Goal: Task Accomplishment & Management: Use online tool/utility

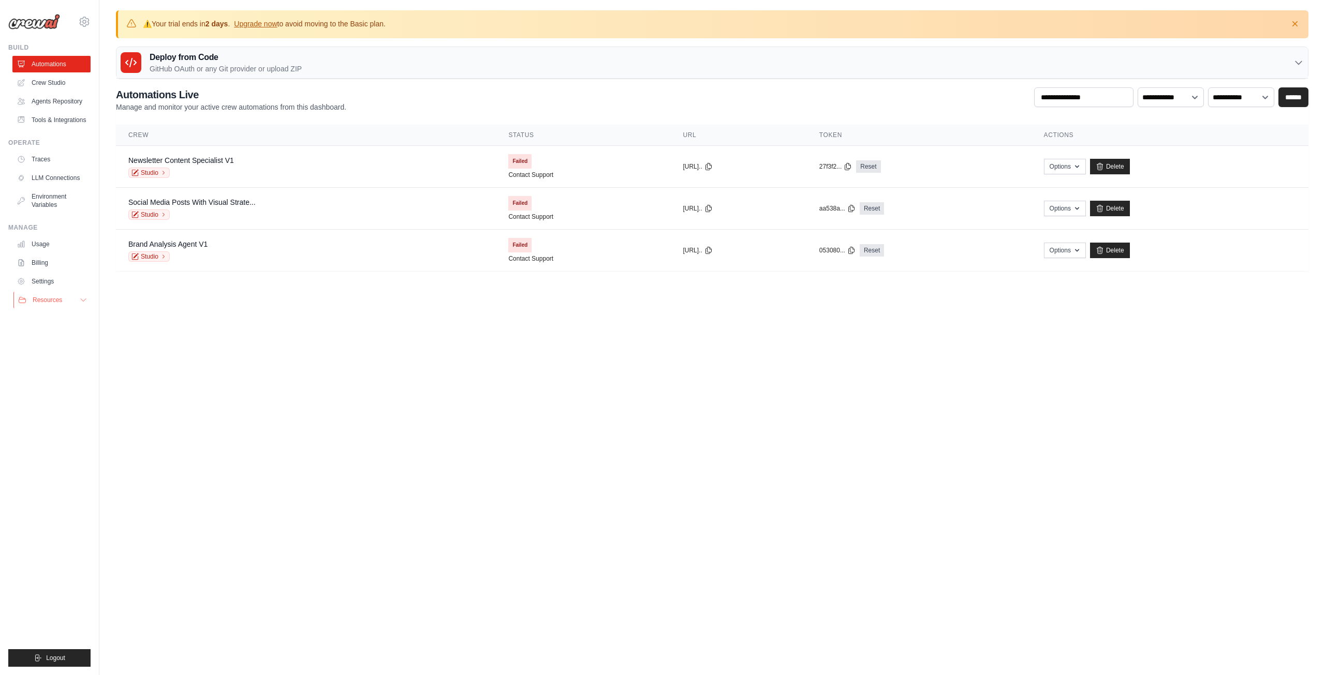
click at [79, 304] on button "Resources" at bounding box center [52, 300] width 78 height 17
click at [79, 303] on button "Resources" at bounding box center [52, 300] width 78 height 17
click at [69, 248] on link "Usage" at bounding box center [51, 244] width 78 height 17
click at [44, 239] on link "Usage" at bounding box center [52, 244] width 78 height 17
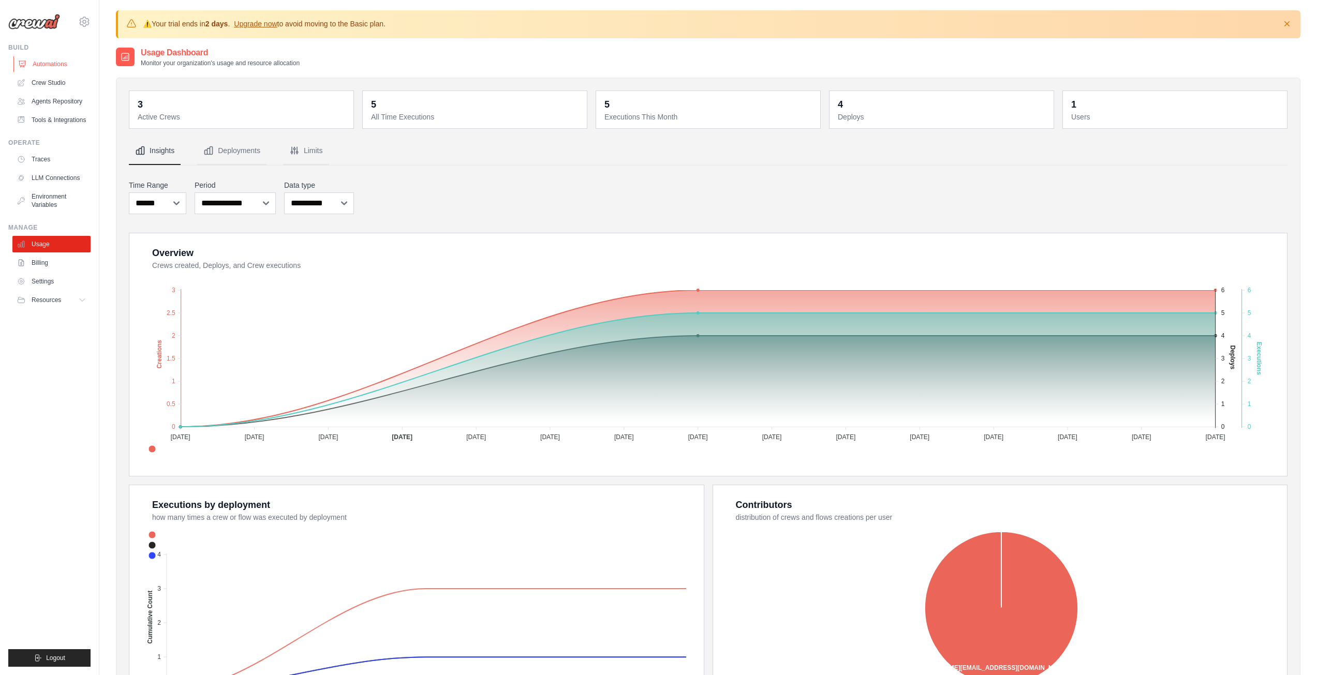
click at [52, 63] on link "Automations" at bounding box center [52, 64] width 78 height 17
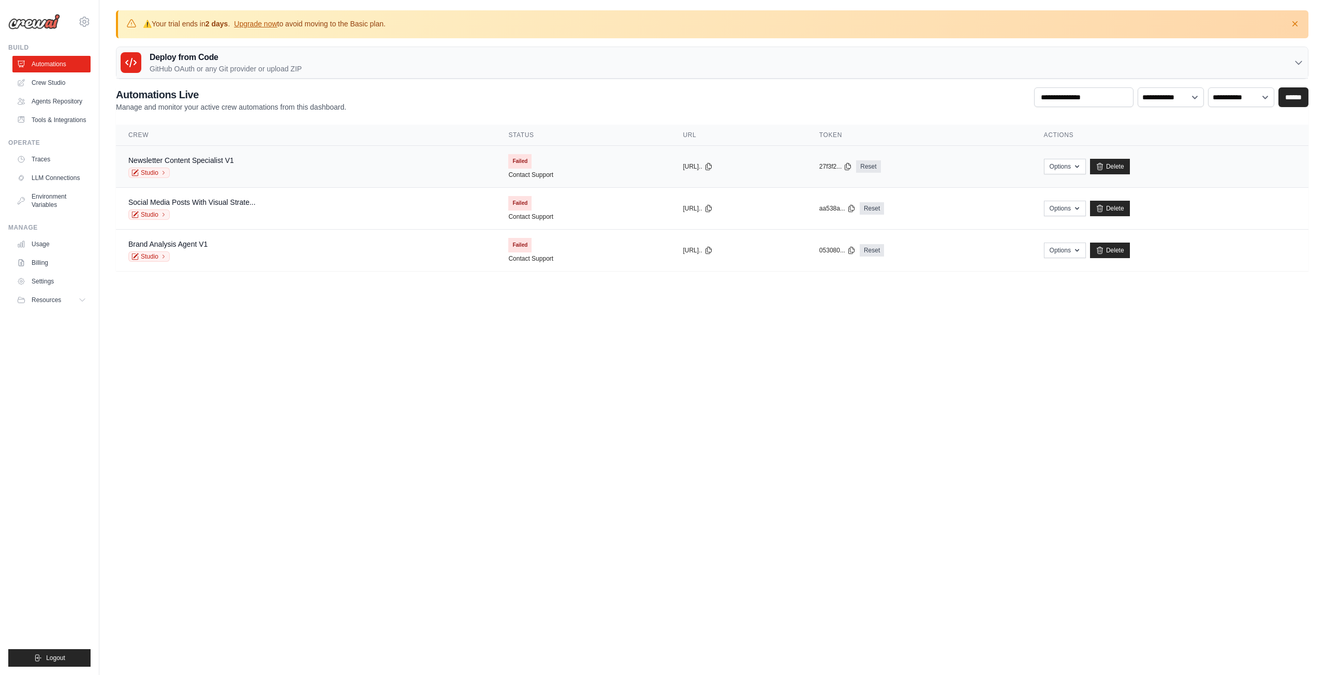
click at [508, 159] on span "Failed" at bounding box center [519, 161] width 23 height 14
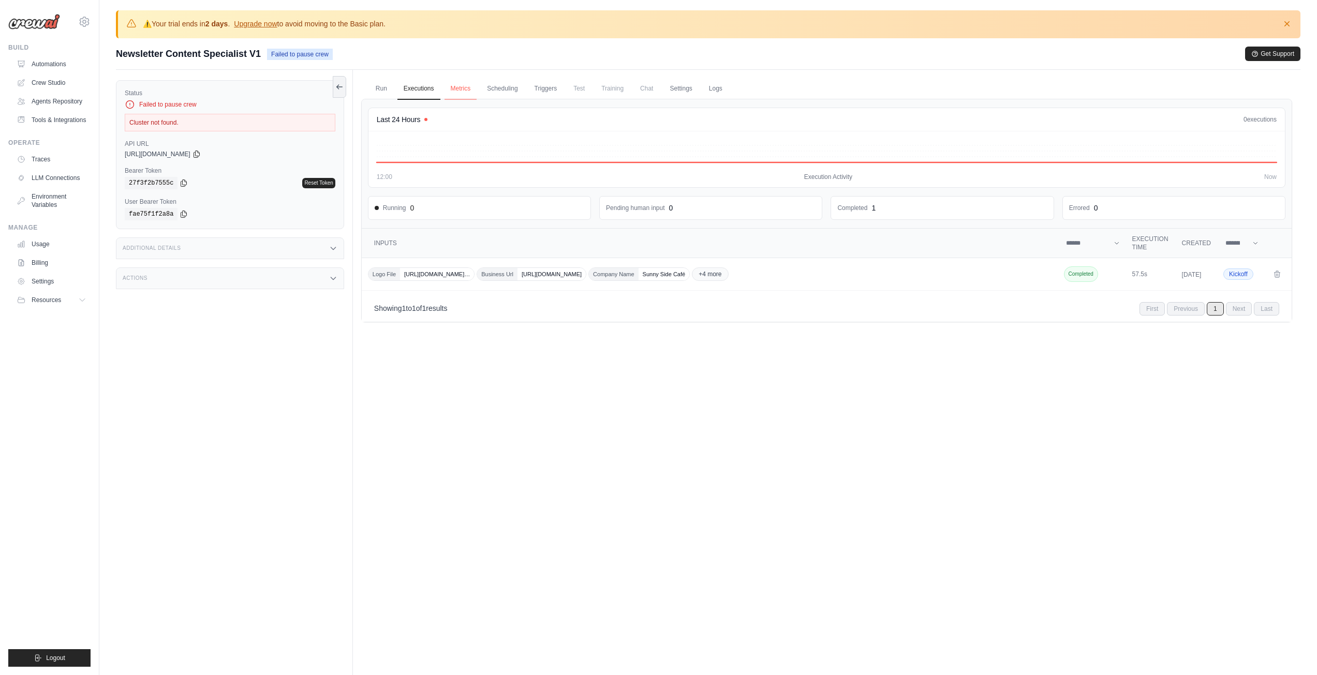
click at [445, 83] on link "Metrics" at bounding box center [460, 89] width 33 height 22
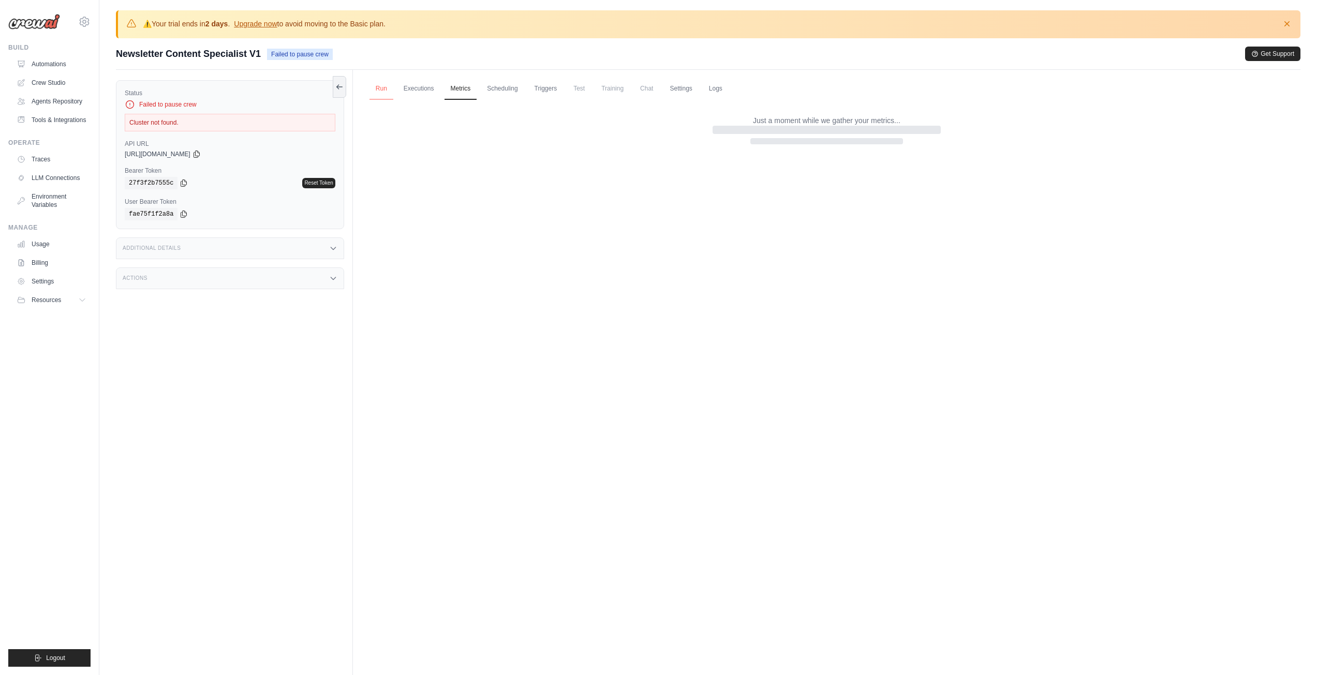
drag, startPoint x: 365, startPoint y: 90, endPoint x: 370, endPoint y: 87, distance: 6.5
click at [365, 90] on ul "Run Executions Metrics Scheduling Triggers Test Training Chat Settings Logs" at bounding box center [826, 88] width 931 height 21
click at [371, 86] on link "Run" at bounding box center [381, 89] width 24 height 22
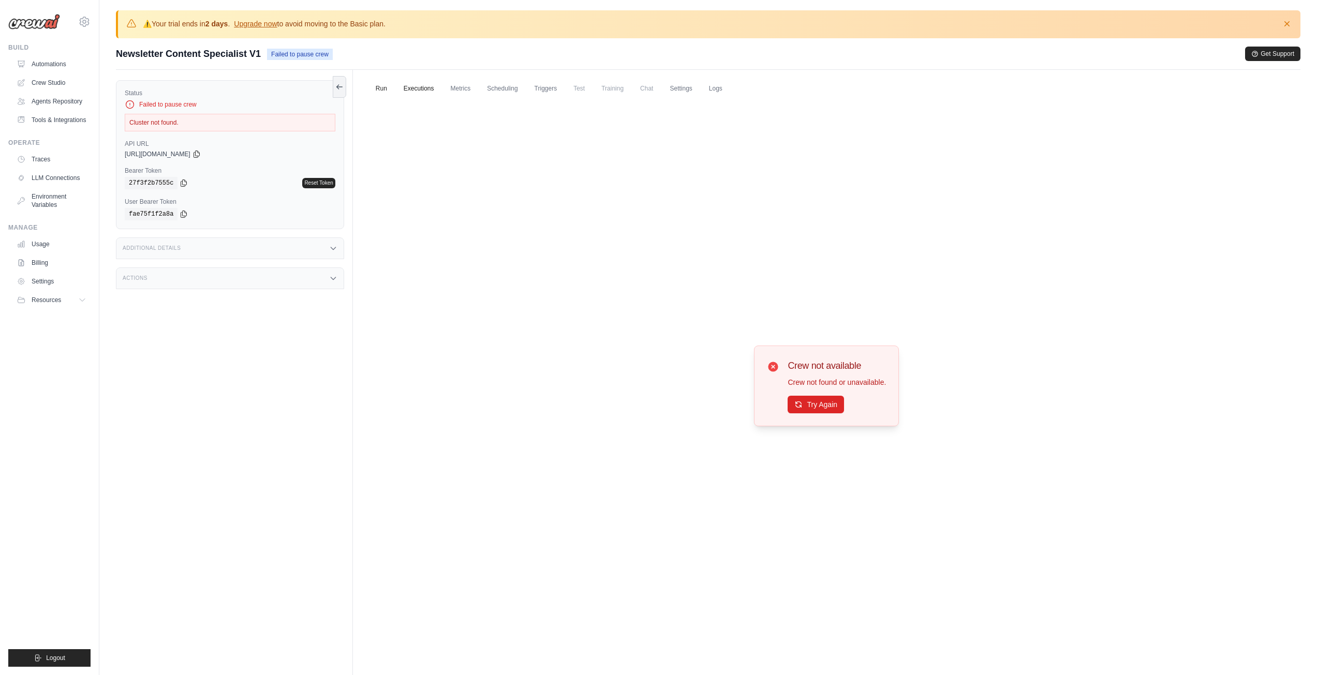
click at [411, 91] on link "Executions" at bounding box center [418, 89] width 43 height 22
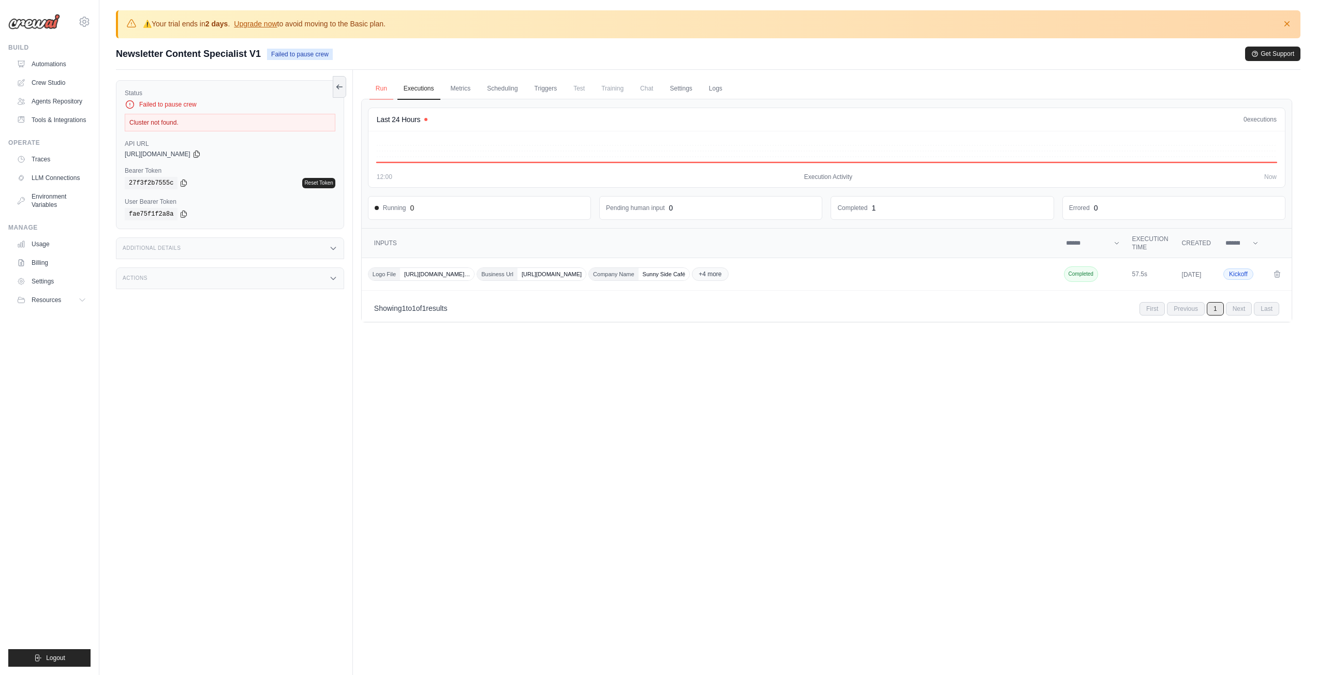
click at [384, 88] on link "Run" at bounding box center [381, 89] width 24 height 22
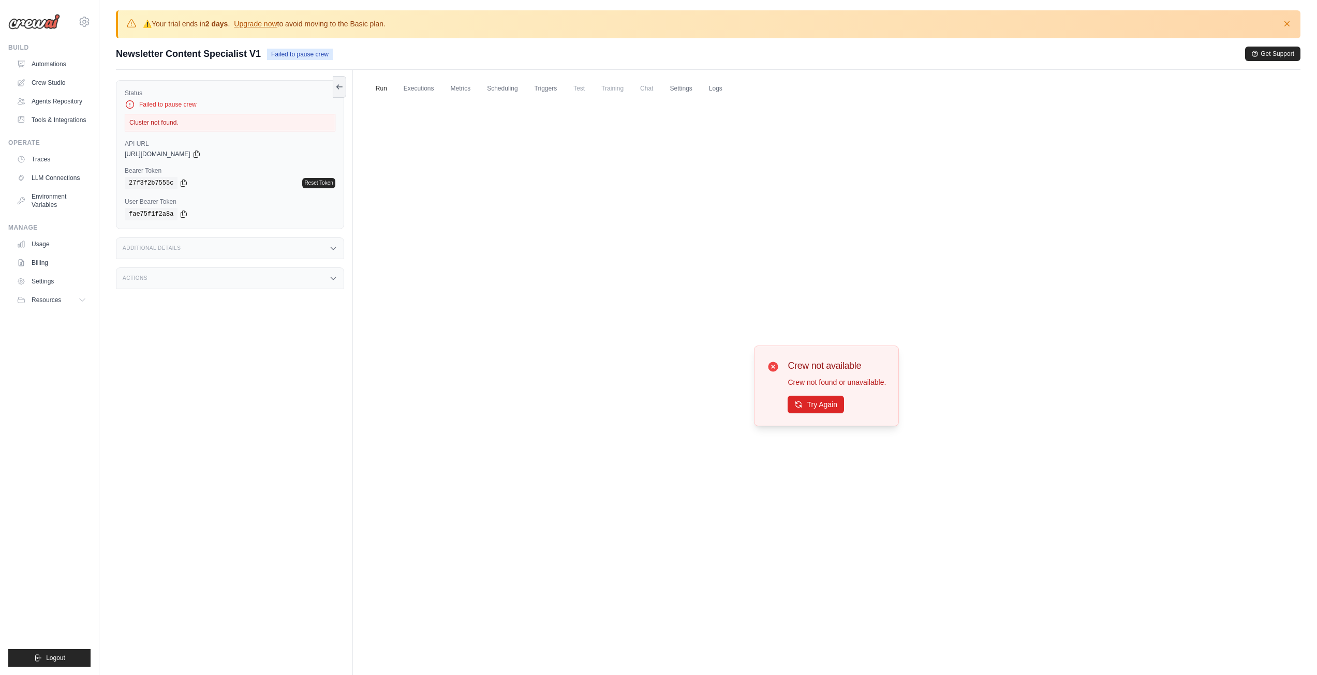
click at [831, 413] on div "Try Again" at bounding box center [836, 405] width 98 height 18
drag, startPoint x: 830, startPoint y: 406, endPoint x: 344, endPoint y: 65, distance: 593.9
click at [829, 406] on button "Try Again" at bounding box center [815, 405] width 56 height 18
click at [164, 129] on div "Cluster not found." at bounding box center [230, 123] width 211 height 18
click at [277, 20] on link "Upgrade now" at bounding box center [255, 24] width 43 height 8
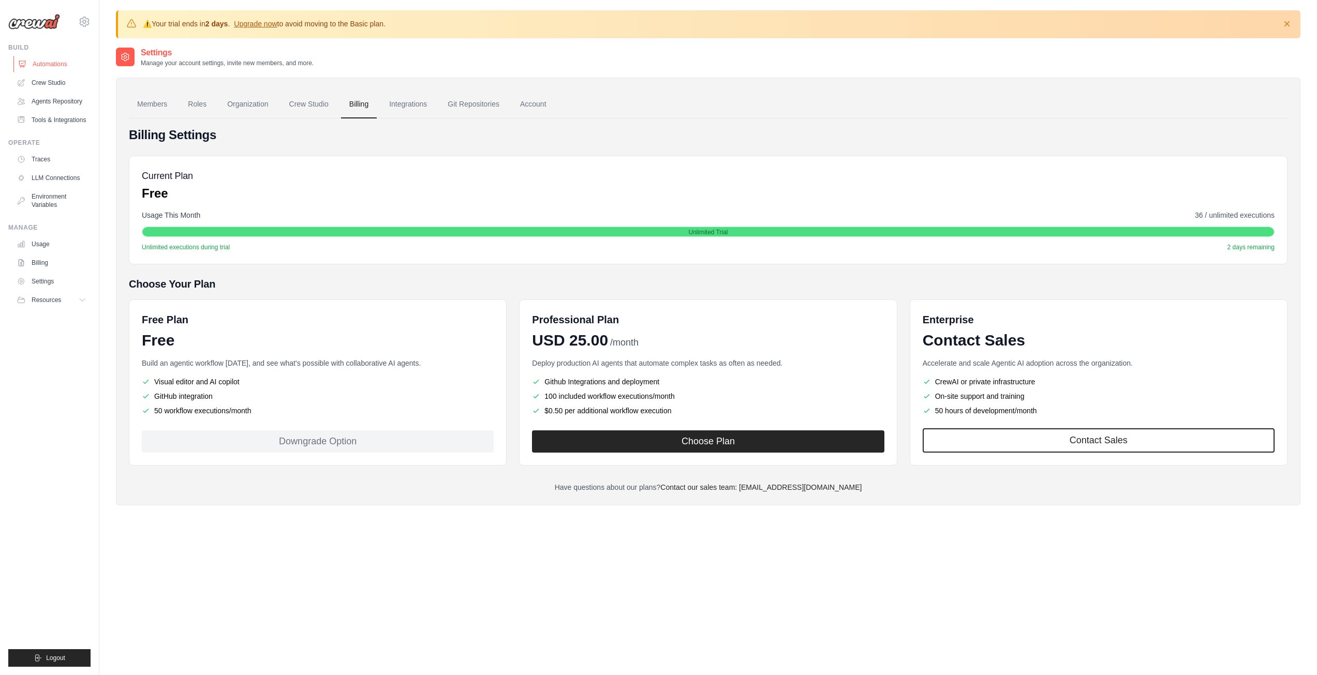
click at [39, 64] on link "Automations" at bounding box center [52, 64] width 78 height 17
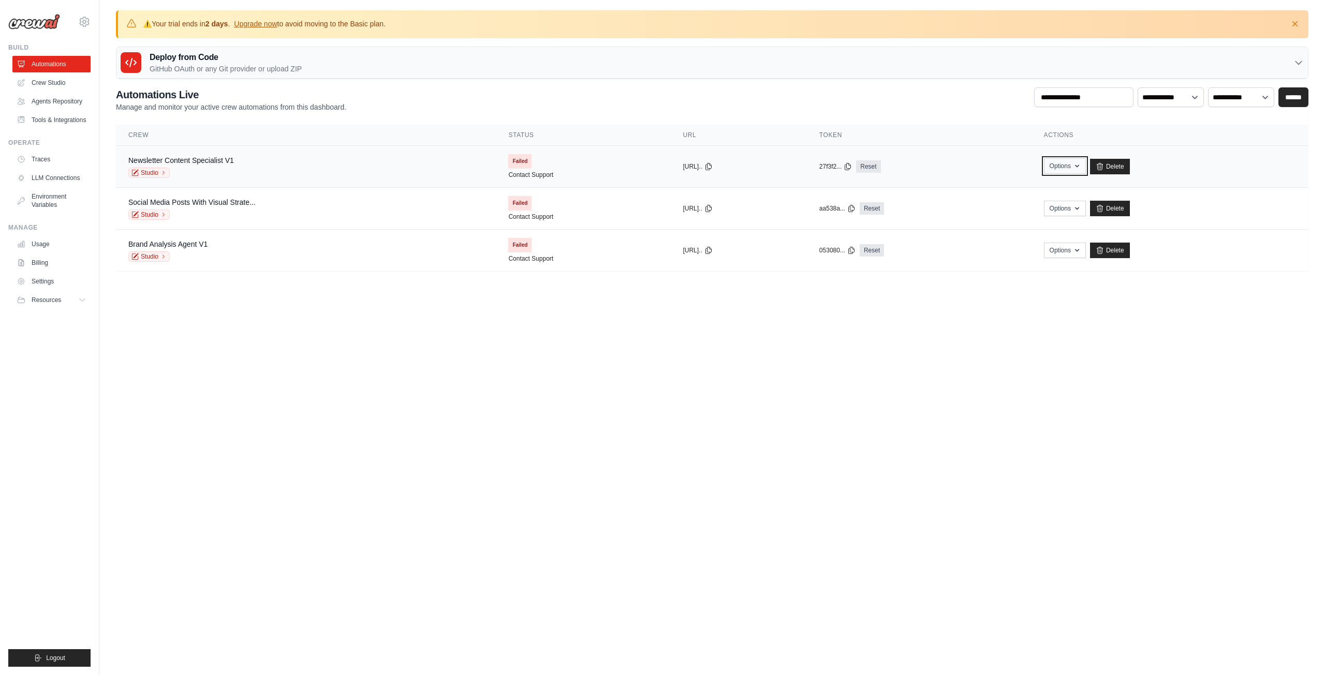
click at [1078, 162] on button "Options" at bounding box center [1065, 166] width 42 height 16
click at [568, 539] on body "dorza.app@gmail.com Settings Build Automations" at bounding box center [662, 337] width 1325 height 675
click at [508, 175] on link "Contact Support" at bounding box center [530, 175] width 45 height 8
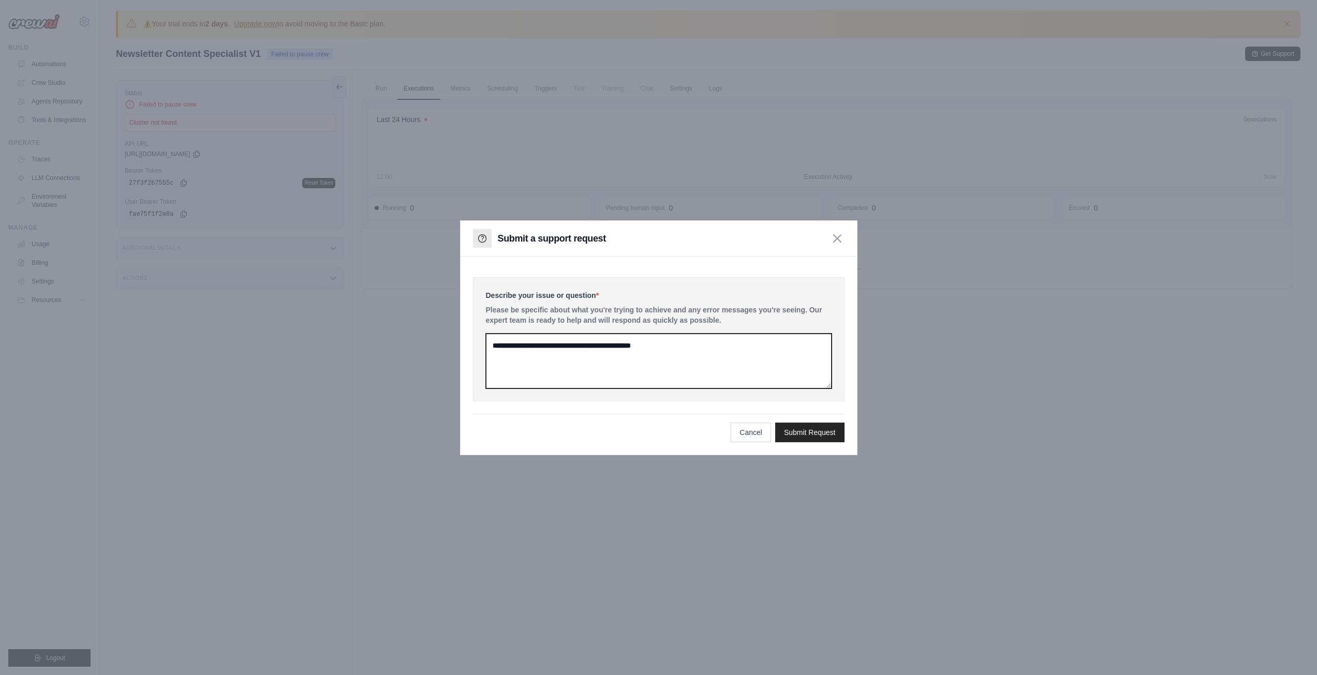
click at [724, 356] on textarea at bounding box center [659, 361] width 346 height 55
click at [742, 434] on button "Cancel" at bounding box center [751, 432] width 40 height 20
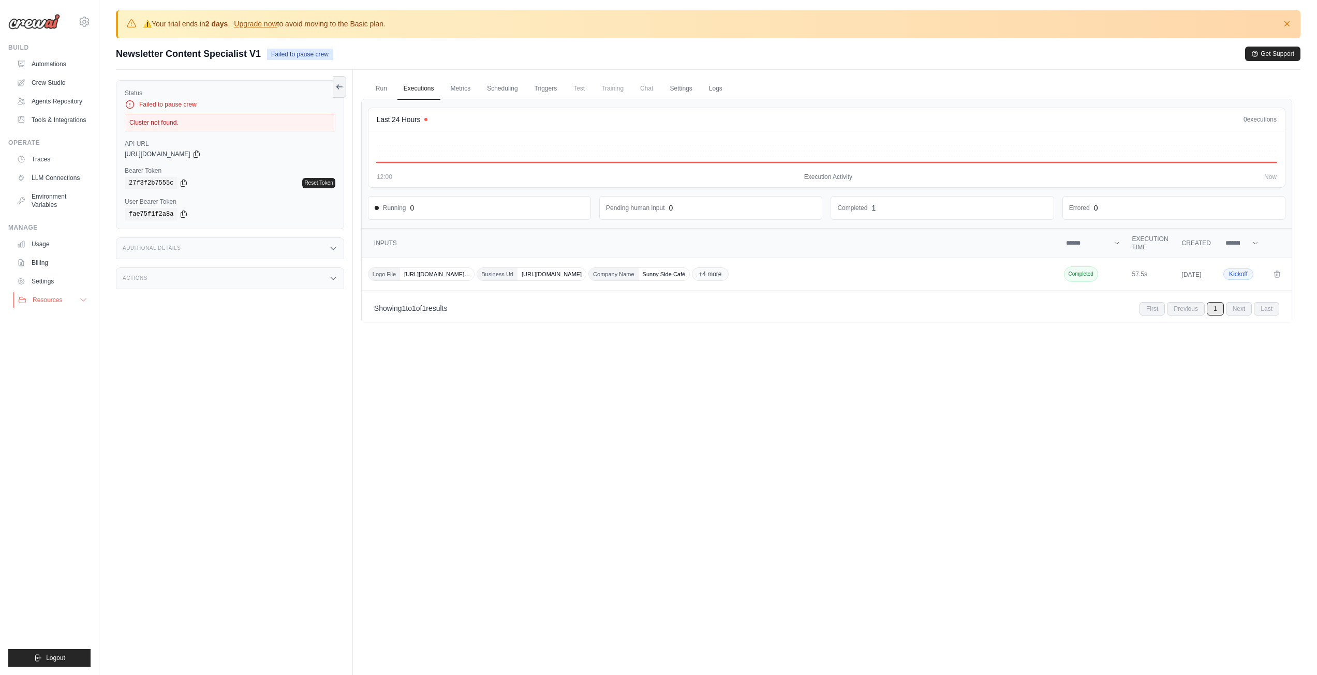
click at [59, 296] on span "Resources" at bounding box center [47, 300] width 29 height 8
click at [51, 59] on link "Automations" at bounding box center [52, 64] width 78 height 17
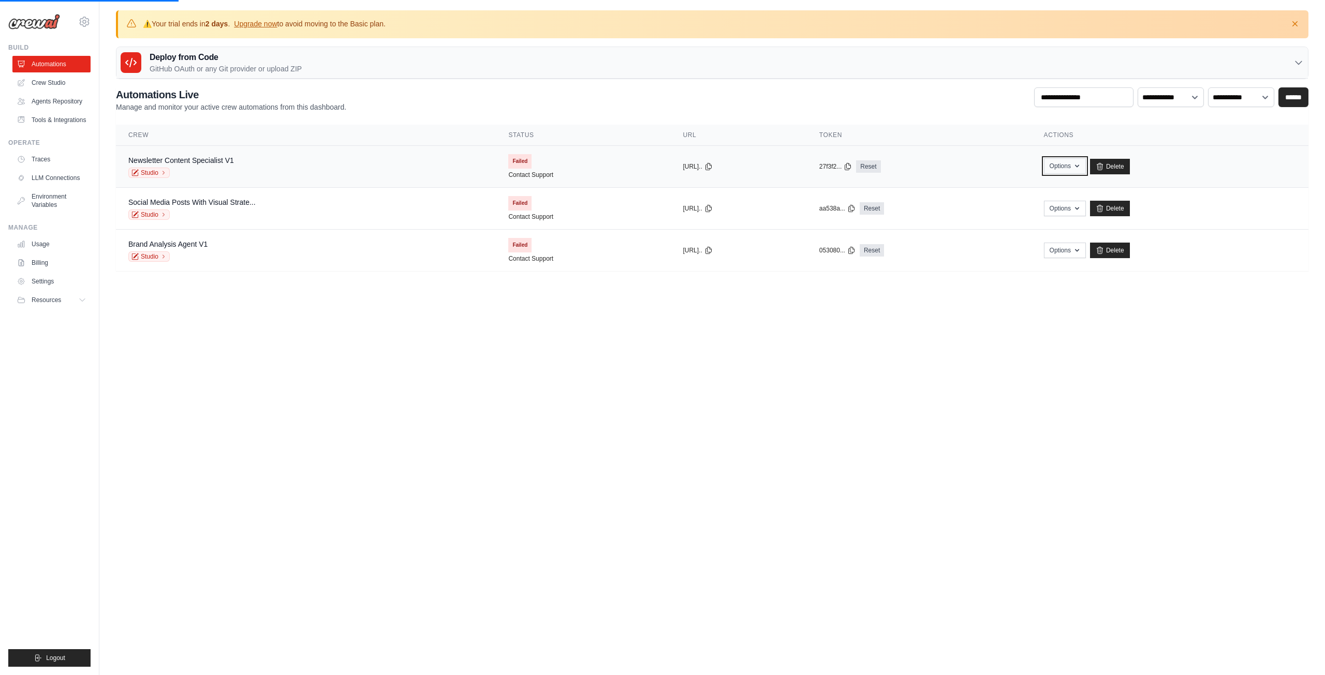
click at [1072, 166] on button "Options" at bounding box center [1065, 166] width 42 height 16
click at [1073, 166] on button "Options" at bounding box center [1065, 166] width 42 height 16
click at [146, 172] on link "Studio" at bounding box center [148, 173] width 41 height 10
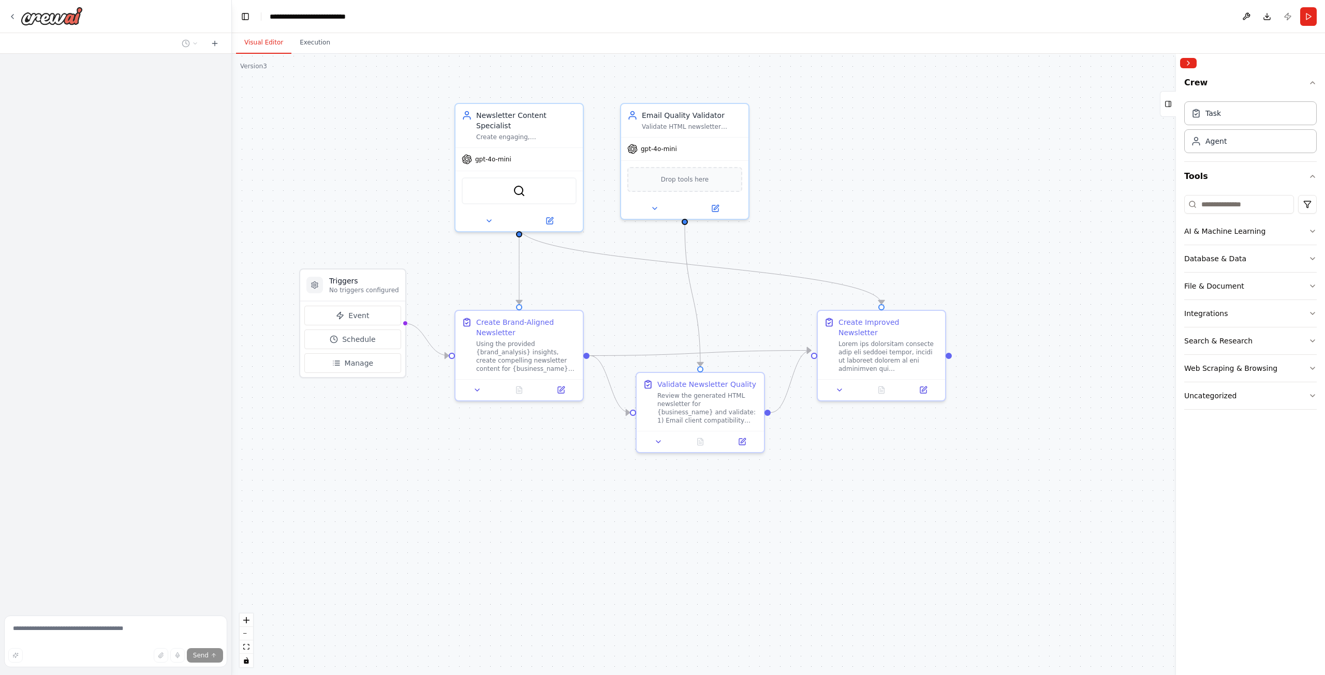
click at [811, 209] on div ".deletable-edge-delete-btn { width: 20px; height: 20px; border: 0px solid #ffff…" at bounding box center [778, 364] width 1093 height 621
click at [9, 17] on icon at bounding box center [12, 16] width 8 height 8
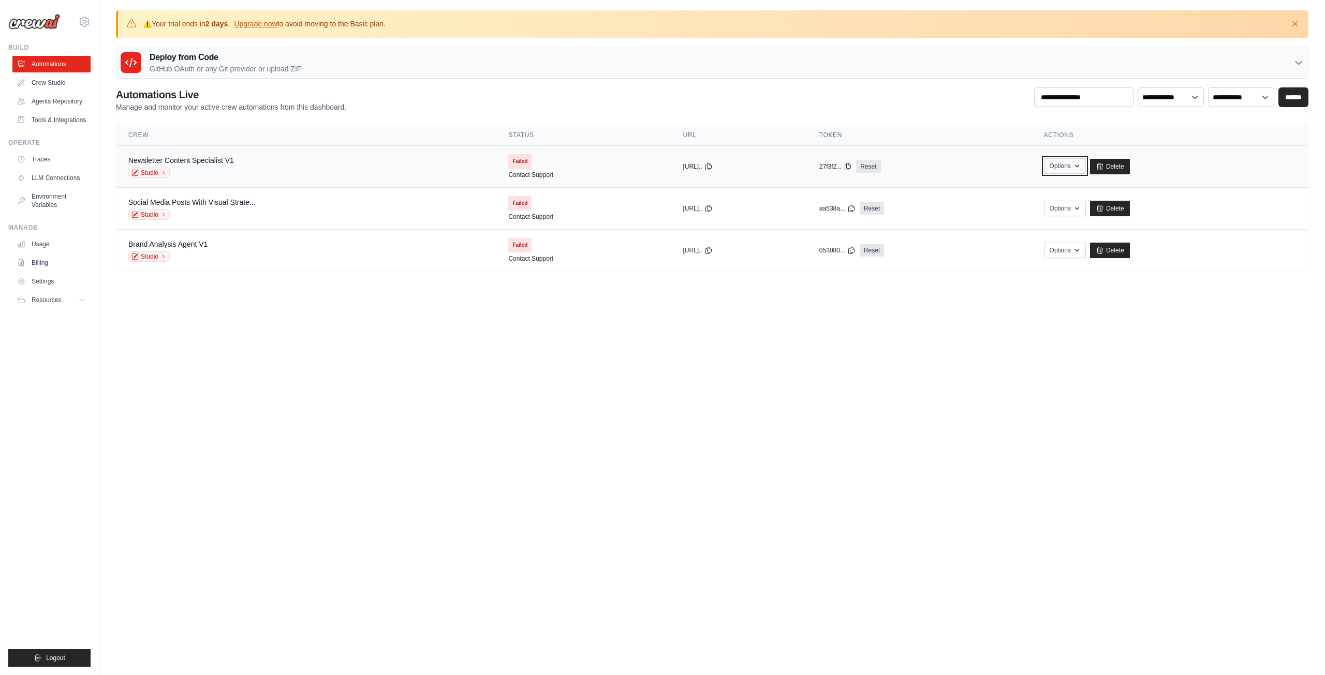
click at [1081, 166] on icon "button" at bounding box center [1077, 166] width 8 height 8
click at [1267, 64] on div "Deploy from Code GitHub OAuth or any Git provider or upload ZIP" at bounding box center [711, 63] width 1191 height 32
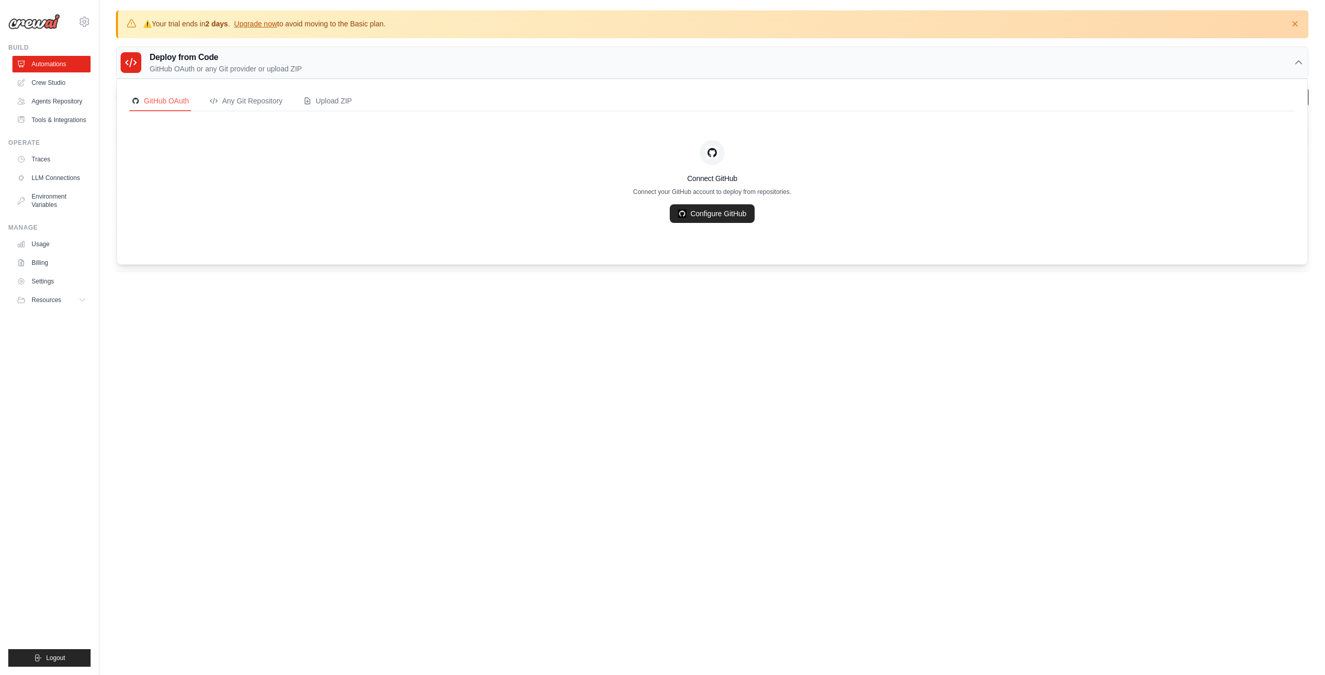
click at [1267, 64] on div "Deploy from Code GitHub OAuth or any Git provider or upload ZIP" at bounding box center [711, 63] width 1191 height 32
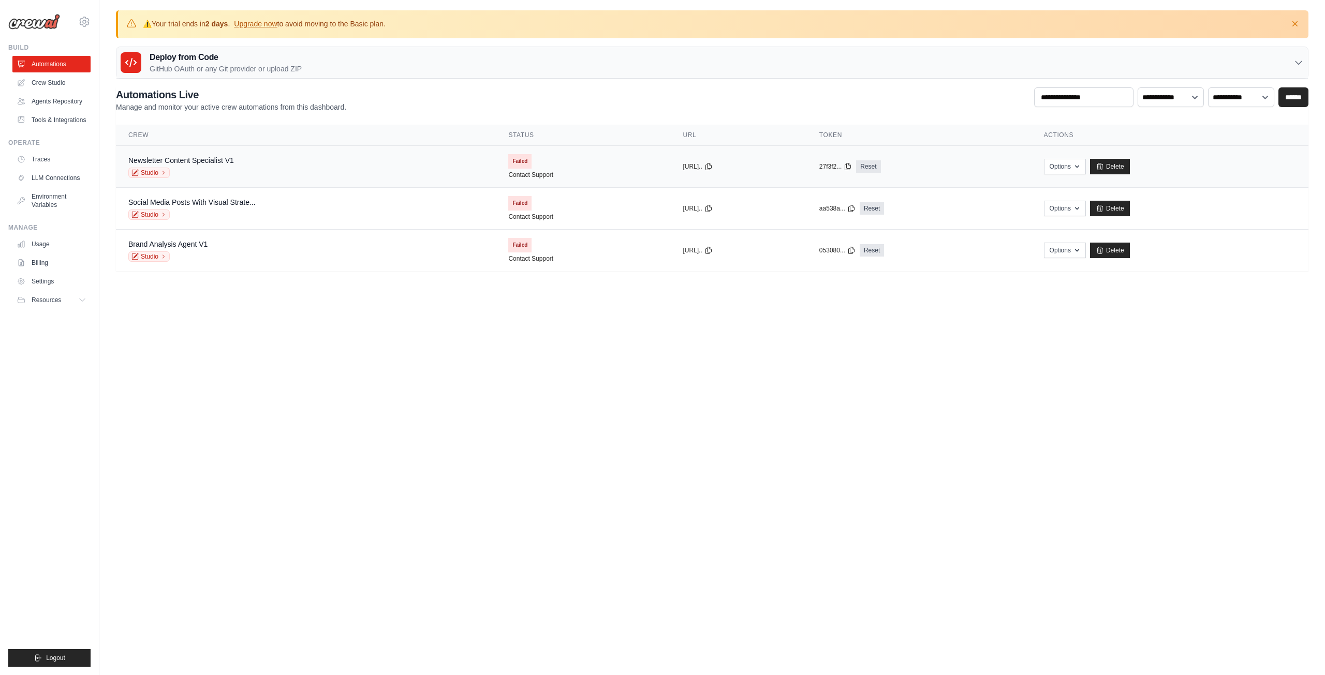
click at [943, 175] on td "copied 27f3f2... Reset" at bounding box center [919, 167] width 225 height 42
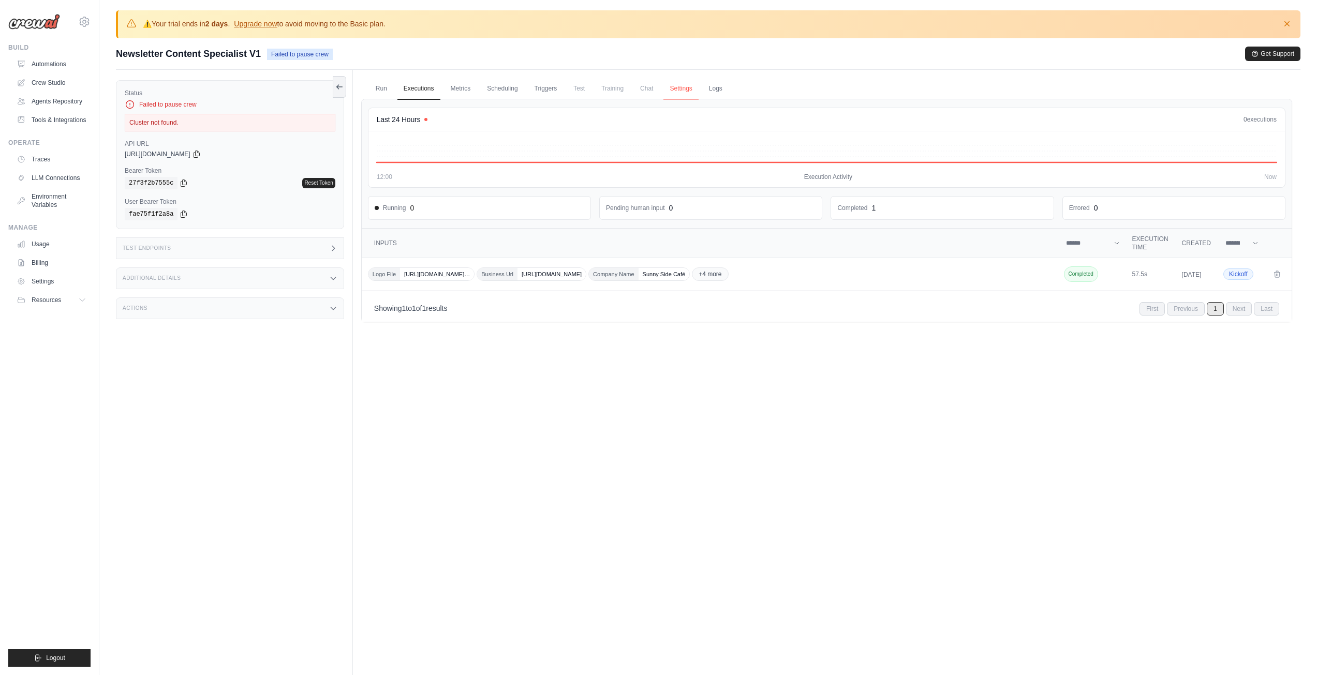
click at [687, 89] on link "Settings" at bounding box center [680, 89] width 35 height 22
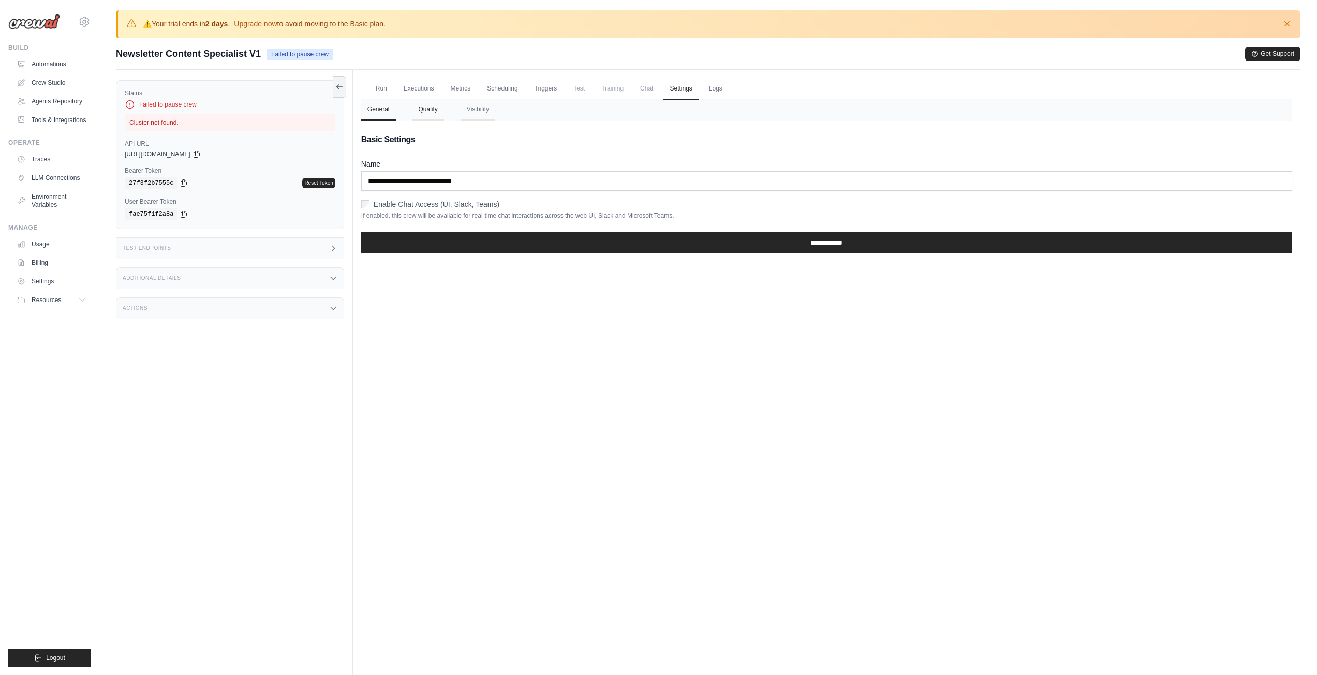
click at [433, 115] on button "Quality" at bounding box center [428, 110] width 32 height 22
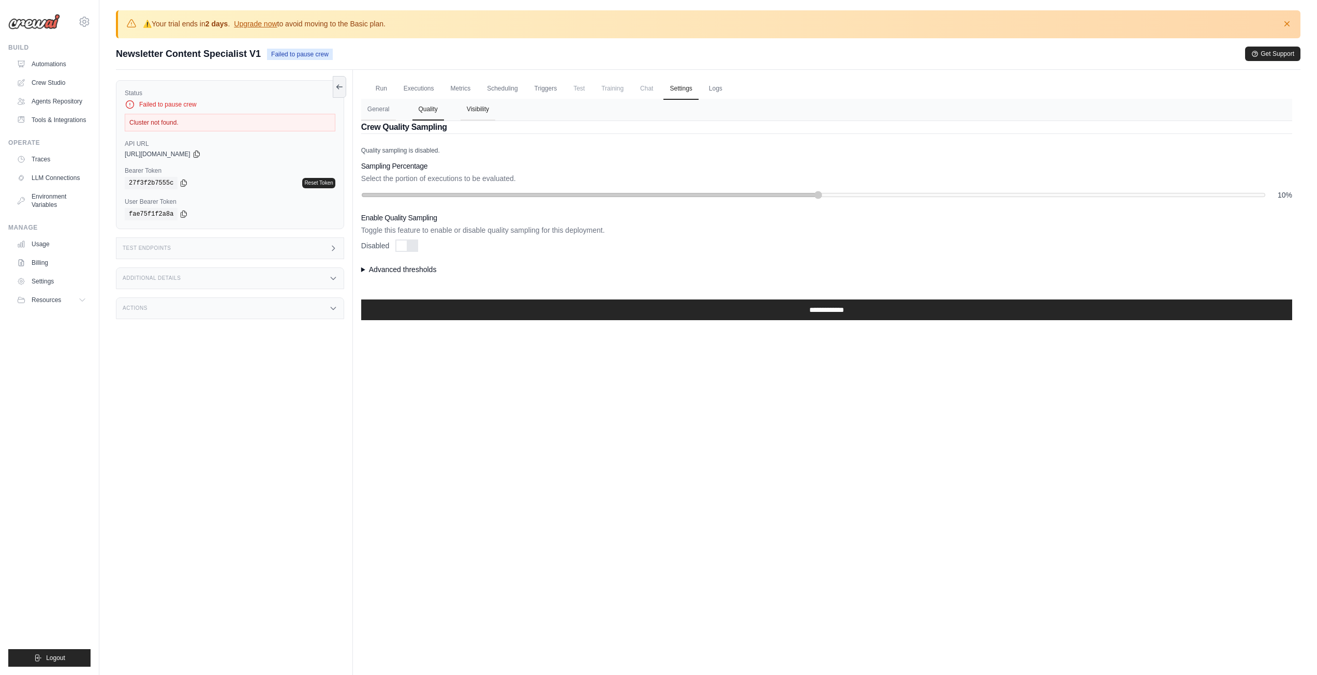
click at [470, 108] on button "Visibility" at bounding box center [477, 110] width 35 height 22
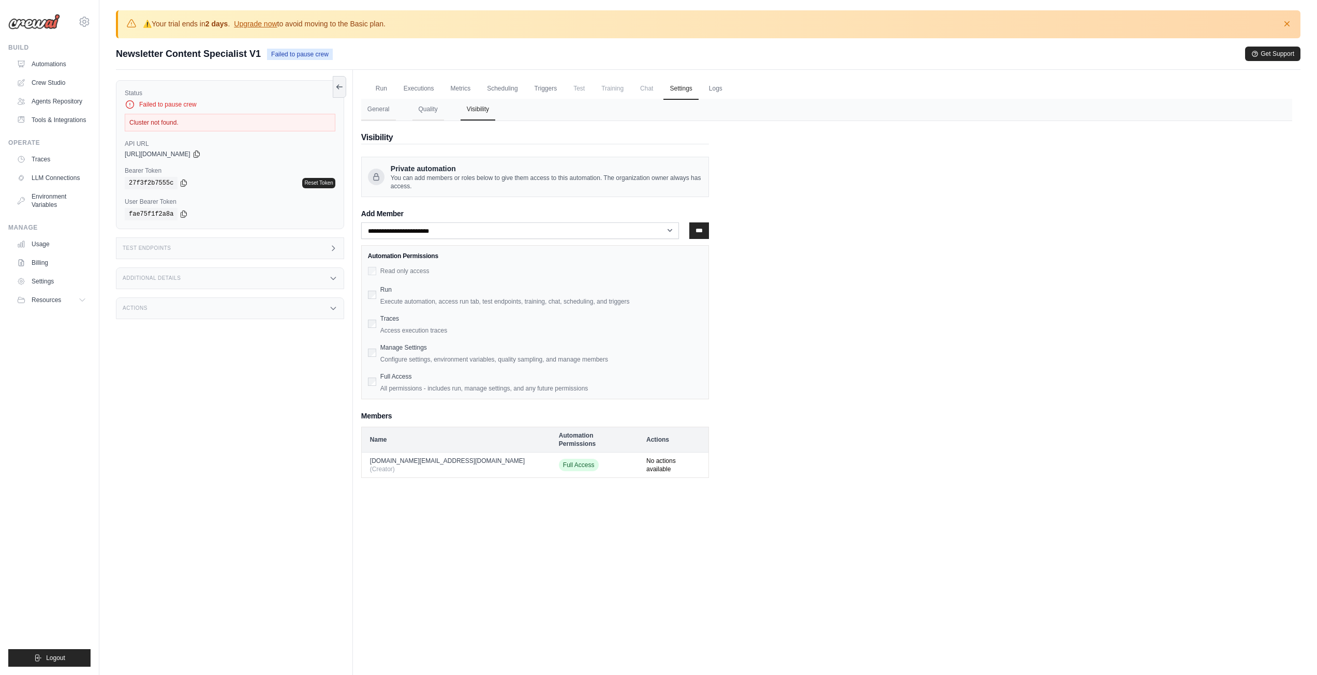
drag, startPoint x: 689, startPoint y: 96, endPoint x: 595, endPoint y: 112, distance: 95.1
click at [689, 96] on link "Settings" at bounding box center [680, 89] width 35 height 22
click at [379, 103] on button "General" at bounding box center [378, 110] width 35 height 22
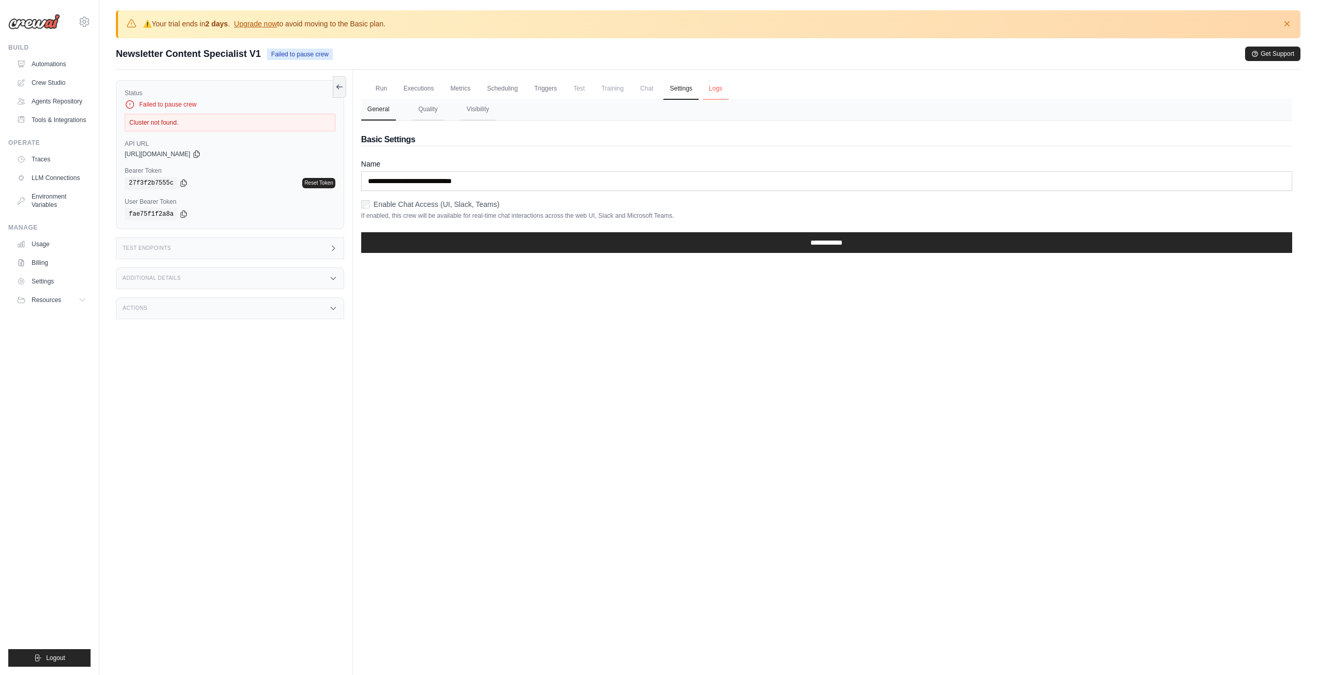
click at [711, 88] on link "Logs" at bounding box center [716, 89] width 26 height 22
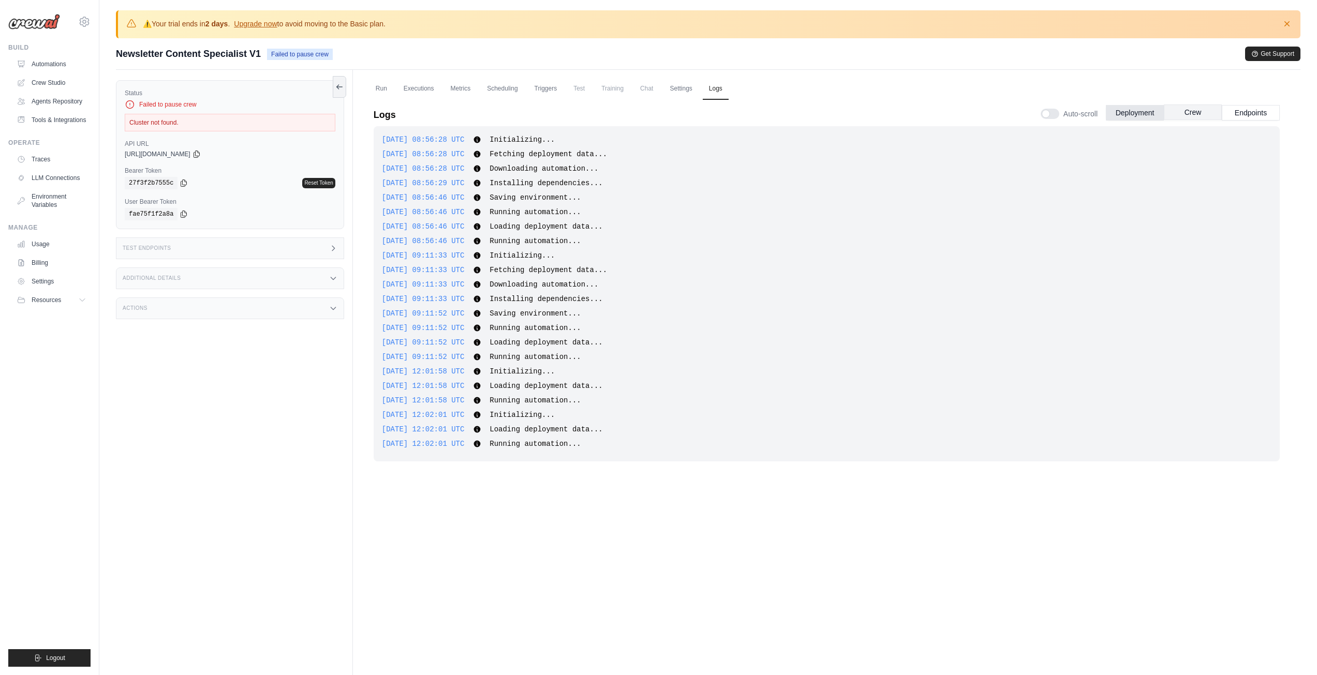
drag, startPoint x: 1200, startPoint y: 101, endPoint x: 1200, endPoint y: 113, distance: 12.4
click at [1200, 113] on div "Auto-scroll Deployment Crew Endpoints" at bounding box center [1160, 111] width 239 height 29
click at [1200, 113] on button "Crew" at bounding box center [1193, 113] width 58 height 16
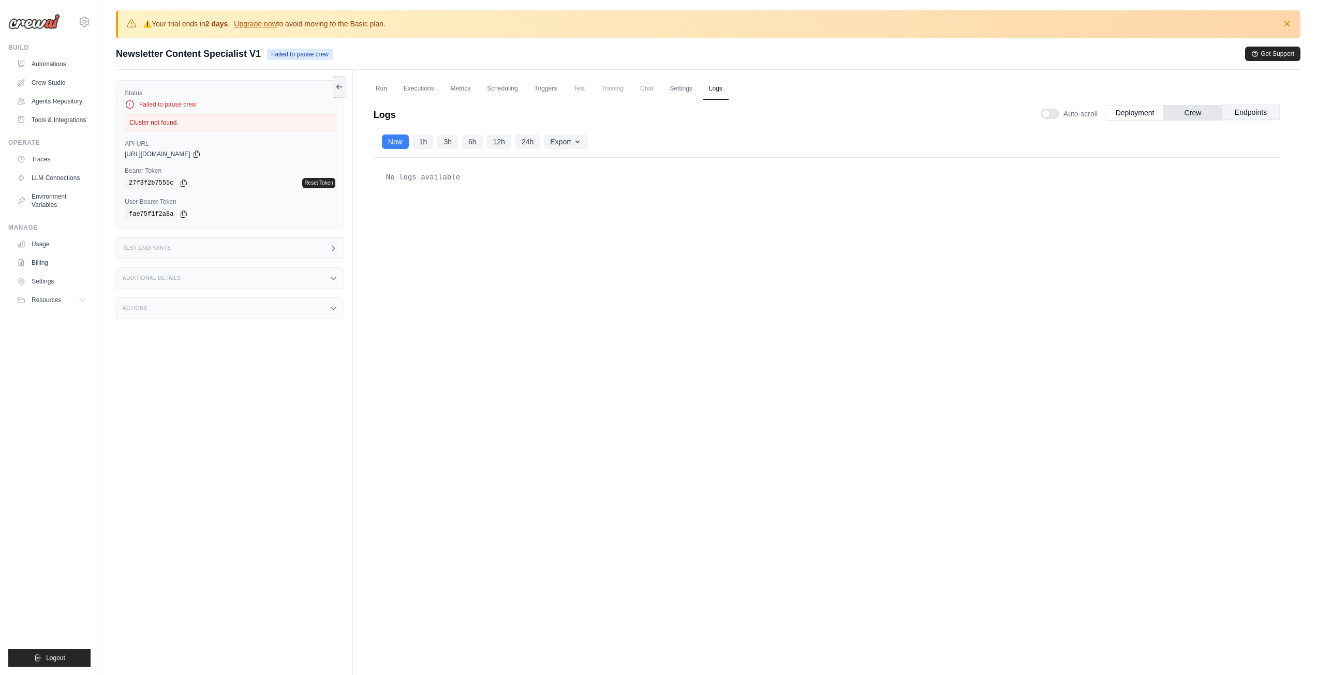
click at [1260, 111] on button "Endpoints" at bounding box center [1251, 113] width 58 height 16
click at [1118, 113] on button "Deployment" at bounding box center [1135, 113] width 58 height 16
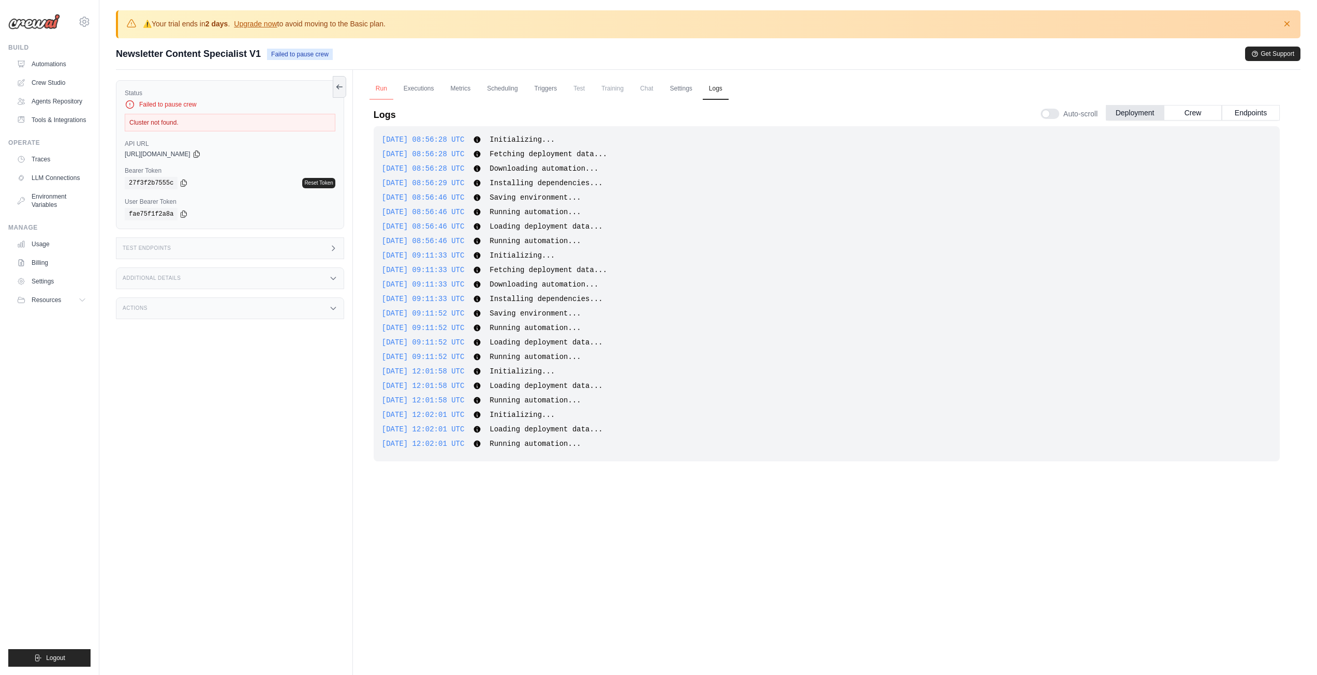
click at [390, 91] on link "Run" at bounding box center [381, 89] width 24 height 22
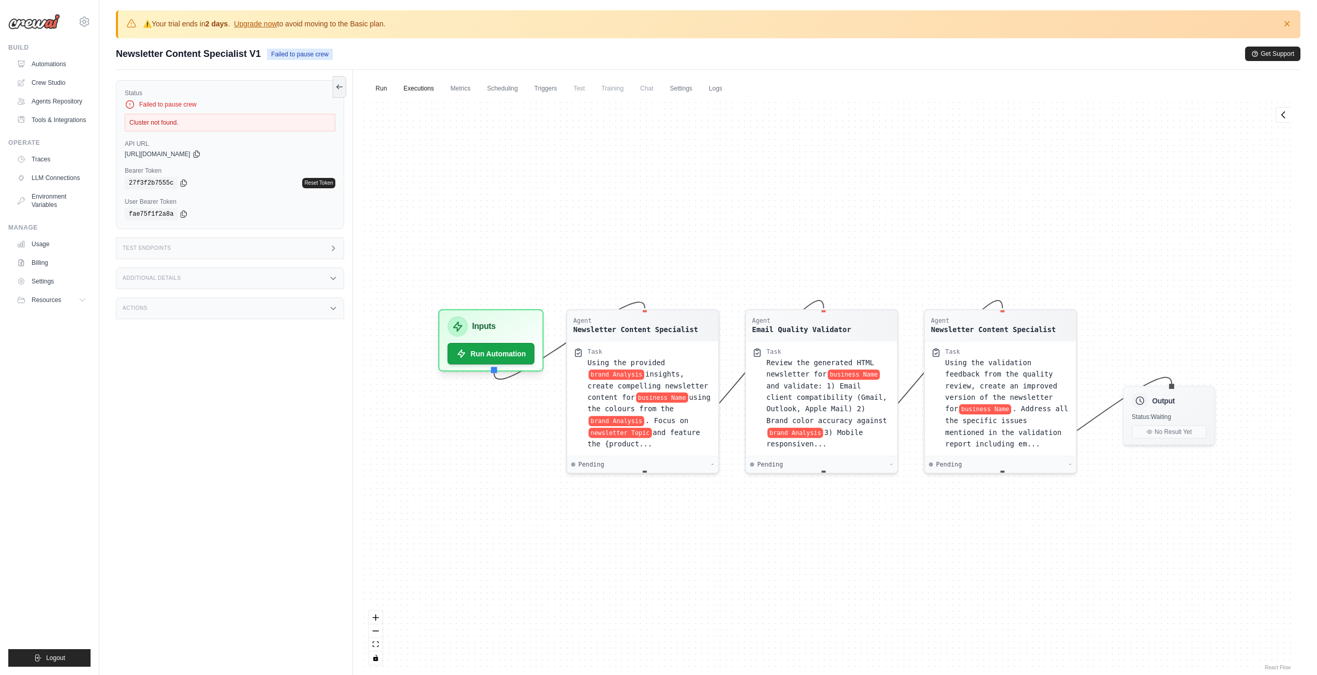
click at [410, 87] on link "Executions" at bounding box center [418, 89] width 43 height 22
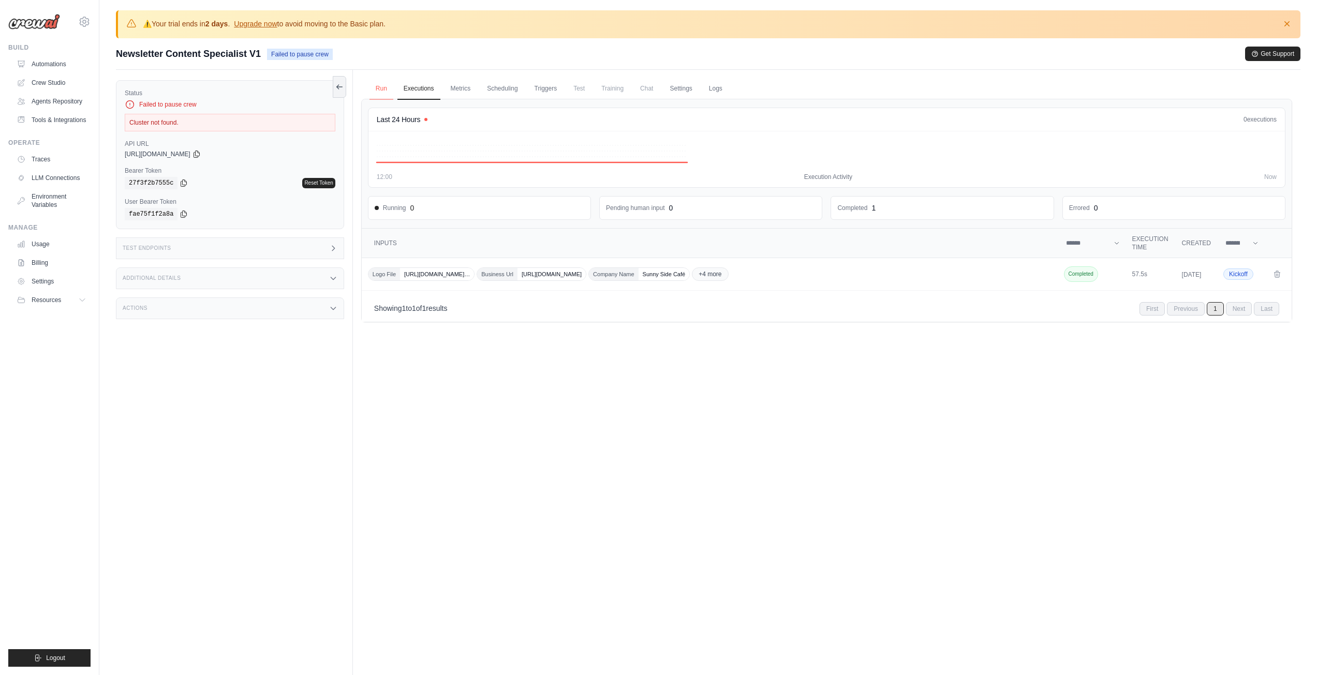
click at [382, 88] on link "Run" at bounding box center [381, 89] width 24 height 22
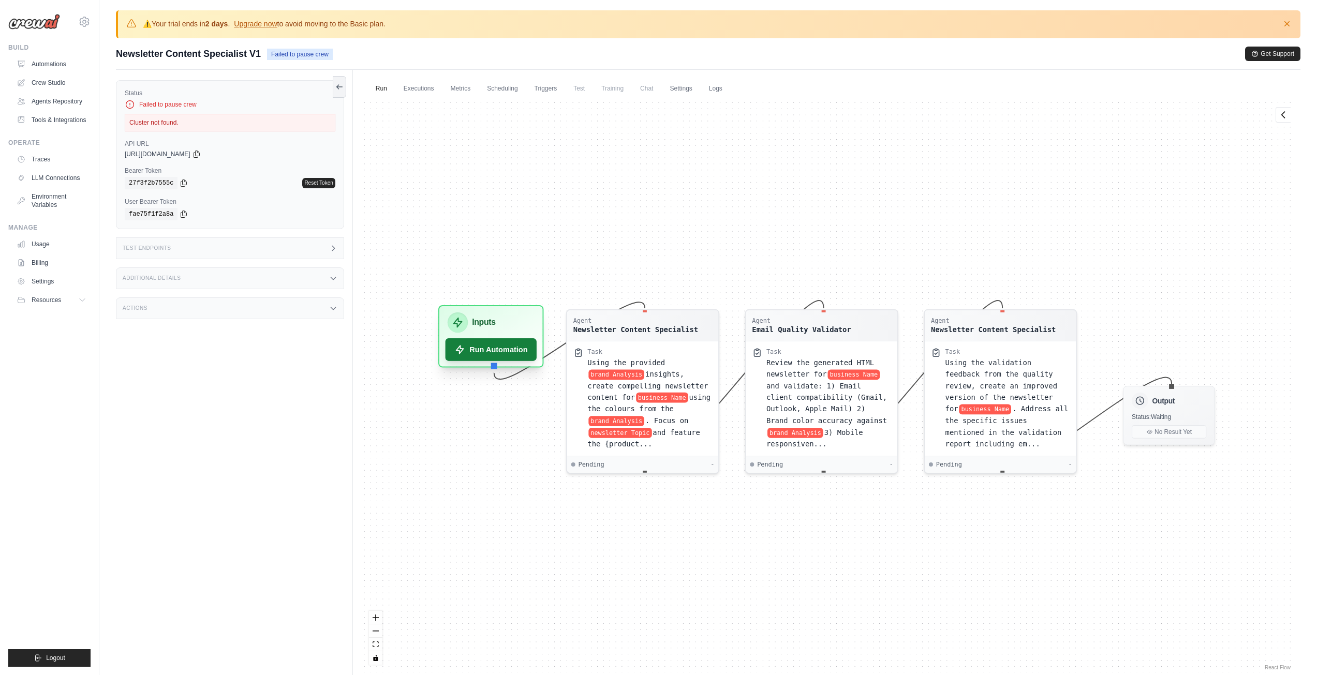
click at [485, 342] on button "Run Automation" at bounding box center [491, 349] width 92 height 23
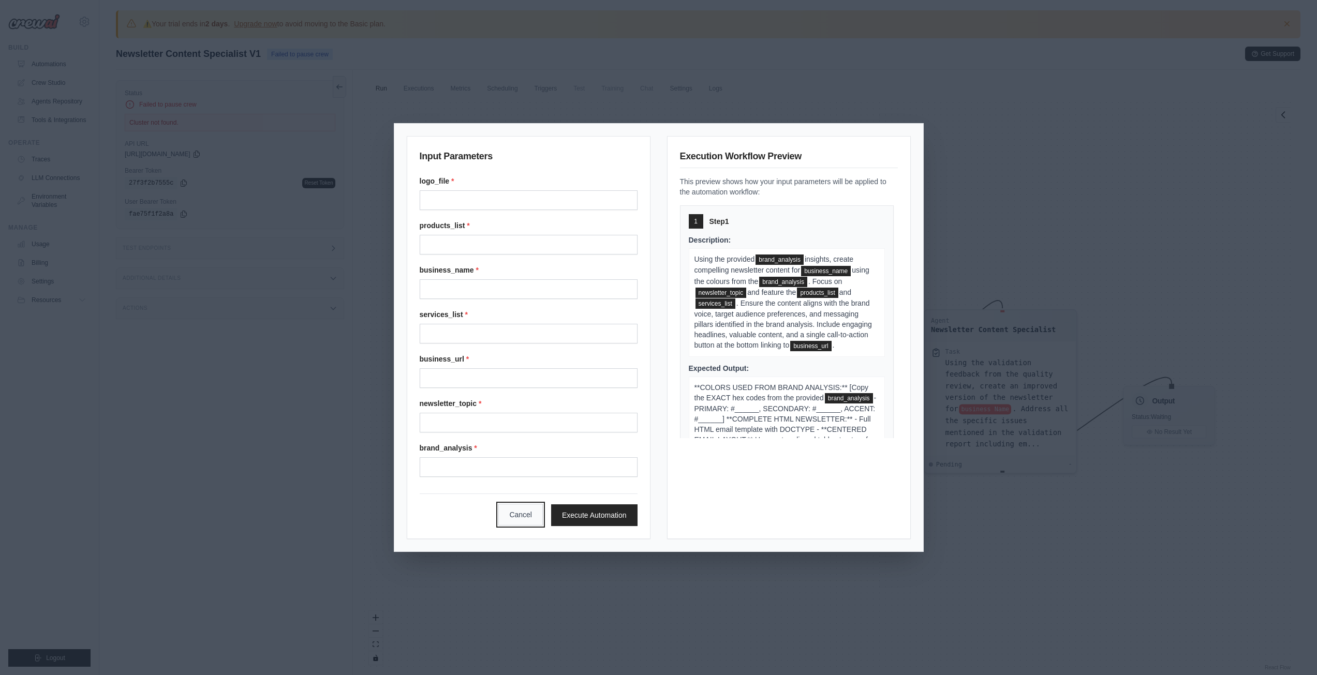
click at [509, 511] on button "Cancel" at bounding box center [520, 515] width 44 height 22
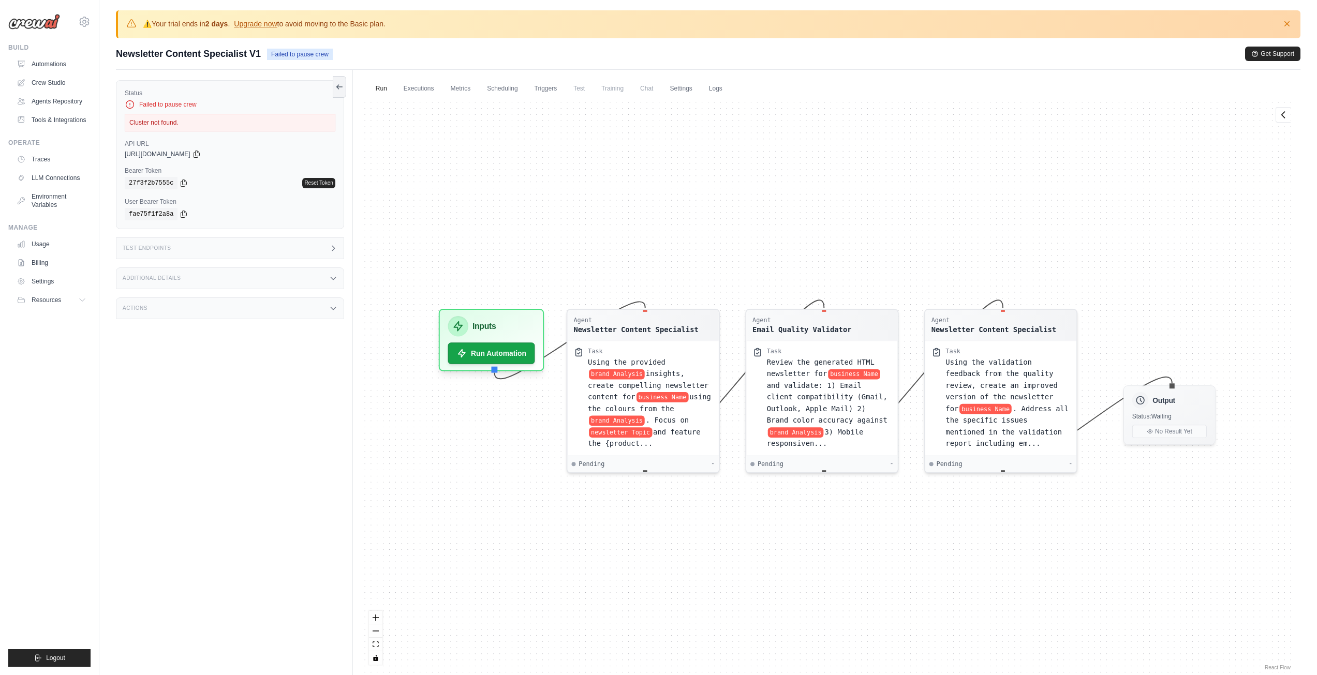
click at [187, 121] on div "Cluster not found." at bounding box center [230, 123] width 211 height 18
click at [1275, 52] on button "Get Support" at bounding box center [1272, 53] width 55 height 14
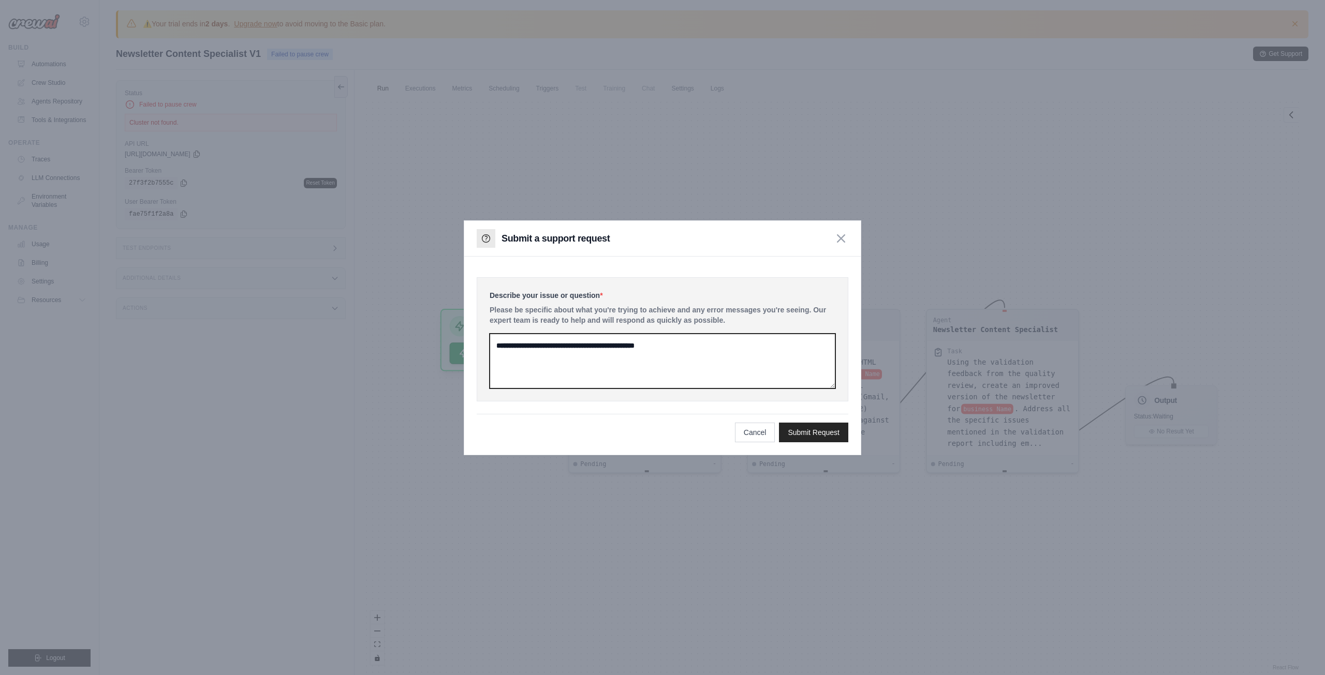
click at [740, 361] on textarea at bounding box center [662, 361] width 346 height 55
click at [746, 433] on button "Cancel" at bounding box center [755, 432] width 40 height 20
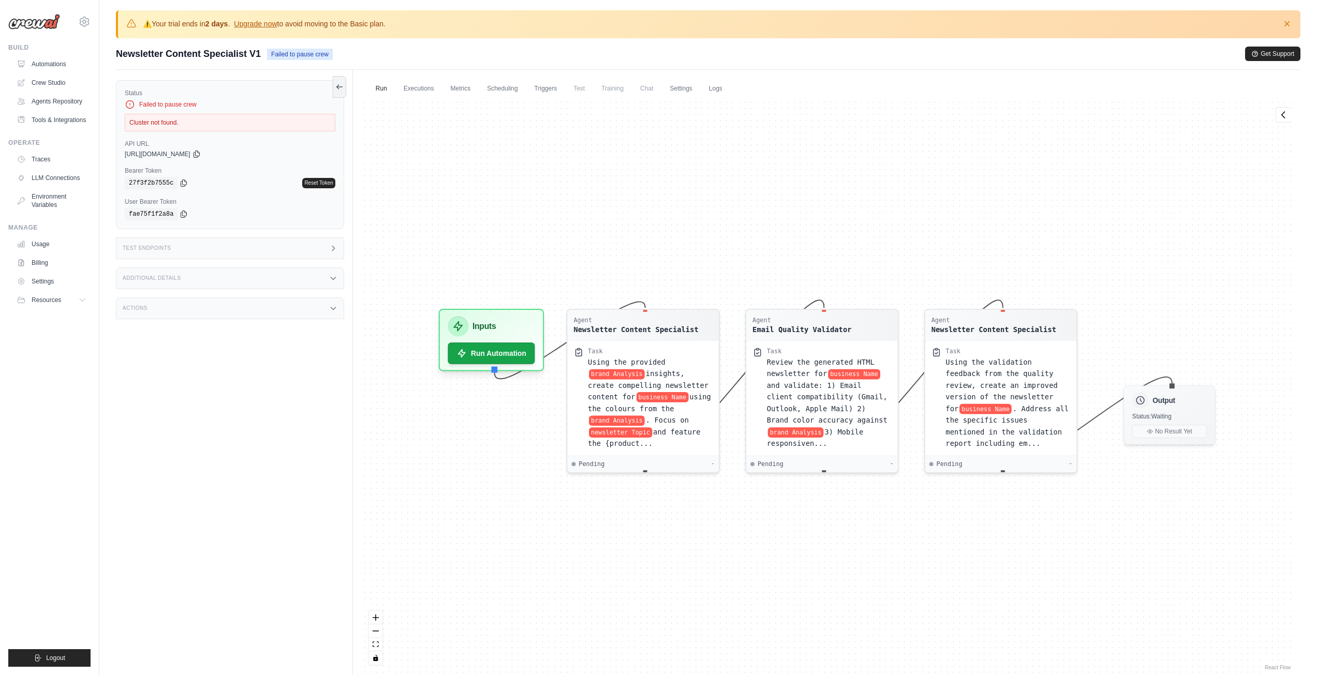
click at [172, 307] on div "Actions" at bounding box center [230, 309] width 228 height 22
click at [176, 280] on h3 "Additional Details" at bounding box center [152, 278] width 58 height 6
click at [191, 246] on div "Test Endpoints" at bounding box center [230, 248] width 228 height 22
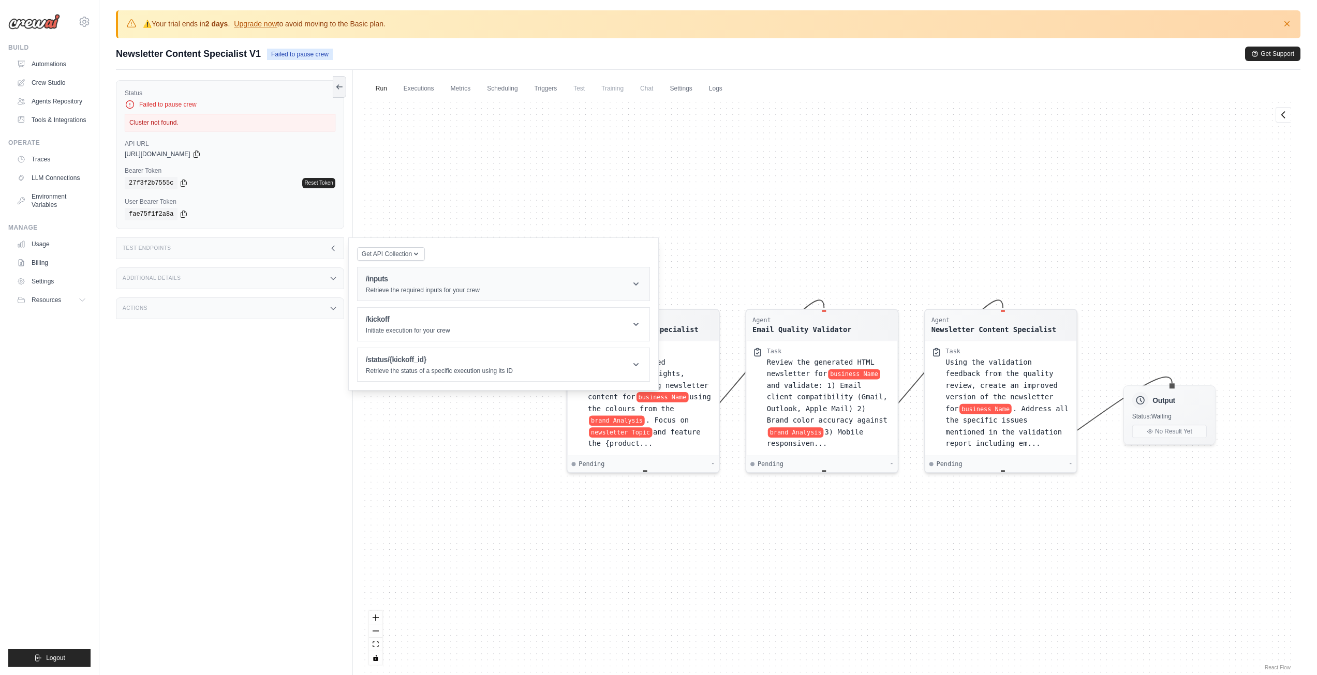
click at [453, 280] on h1 "/inputs" at bounding box center [423, 279] width 114 height 10
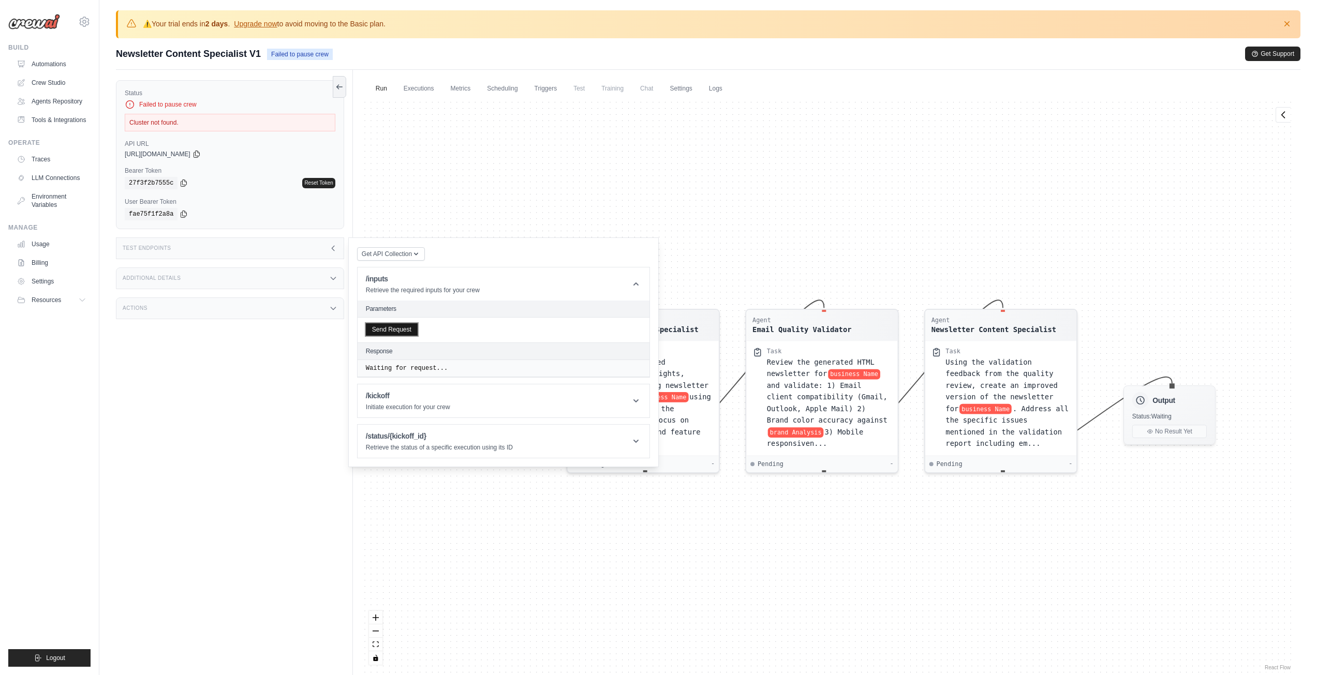
click at [384, 330] on button "Send Request" at bounding box center [392, 329] width 52 height 12
click at [422, 284] on div "/inputs Retrieve the required inputs for your crew" at bounding box center [423, 284] width 114 height 21
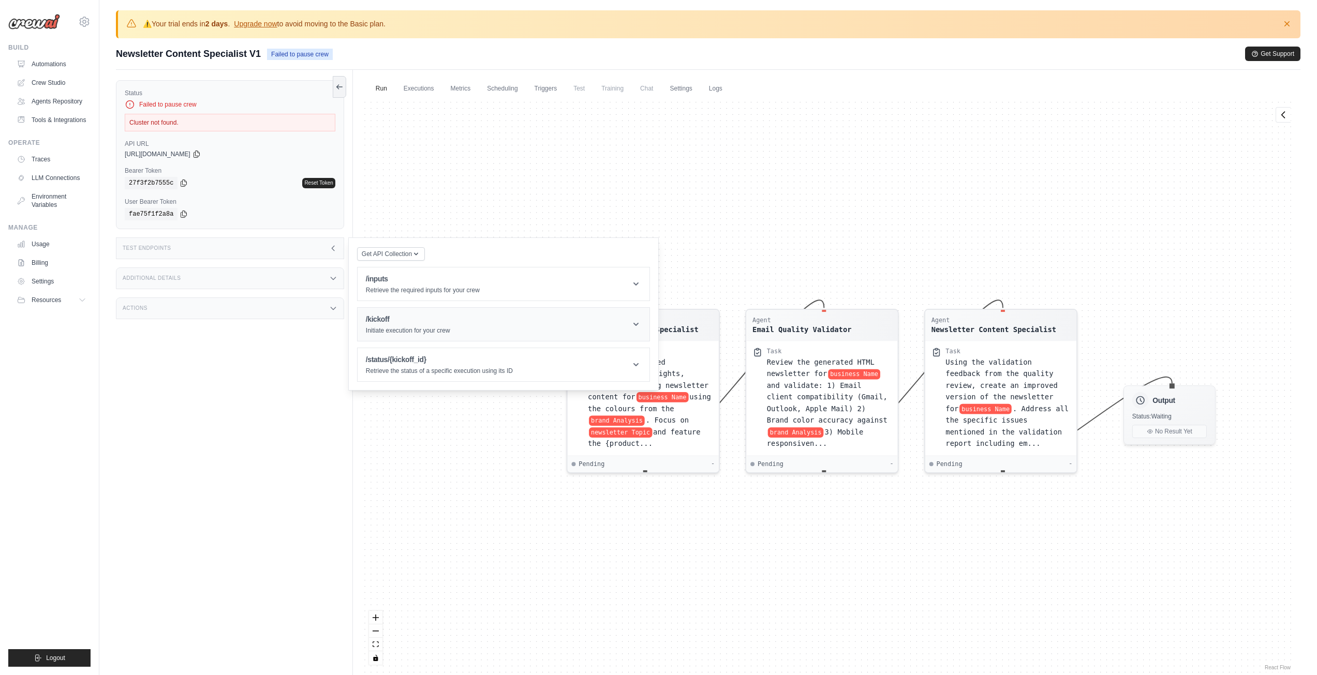
click at [400, 324] on div "/kickoff Initiate execution for your crew" at bounding box center [408, 324] width 84 height 21
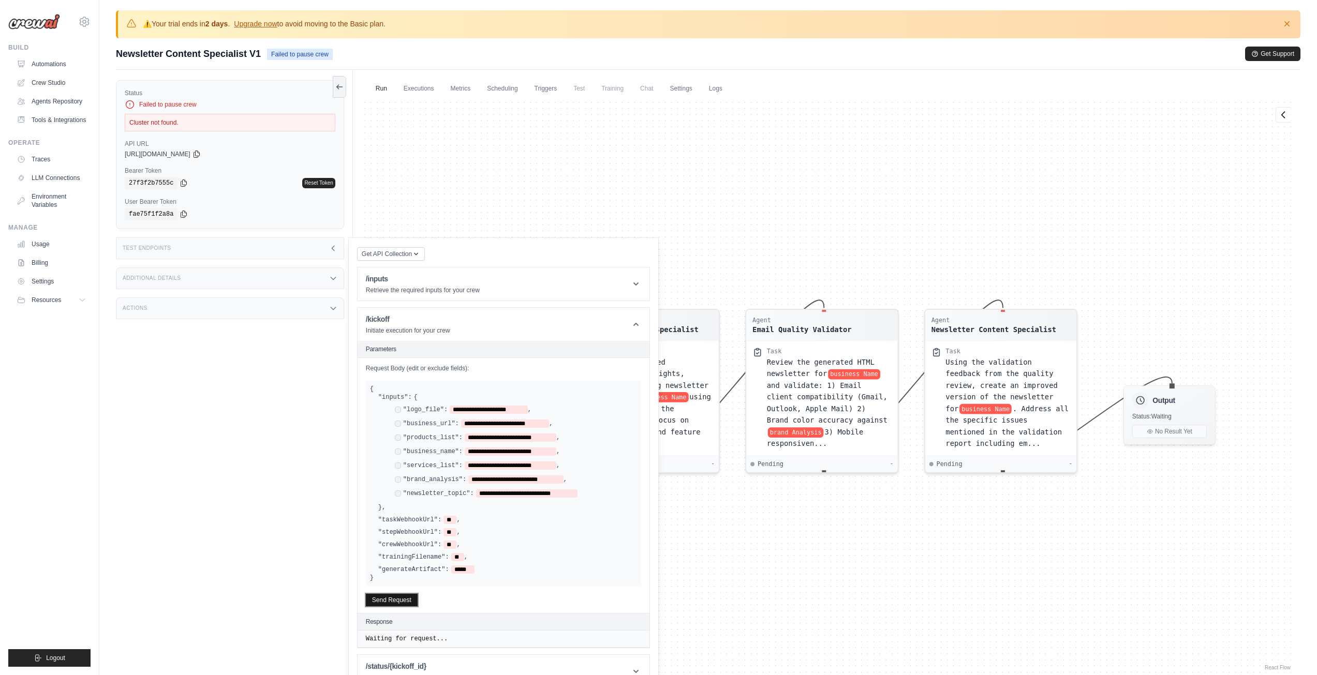
click at [397, 594] on button "Send Request" at bounding box center [392, 600] width 52 height 12
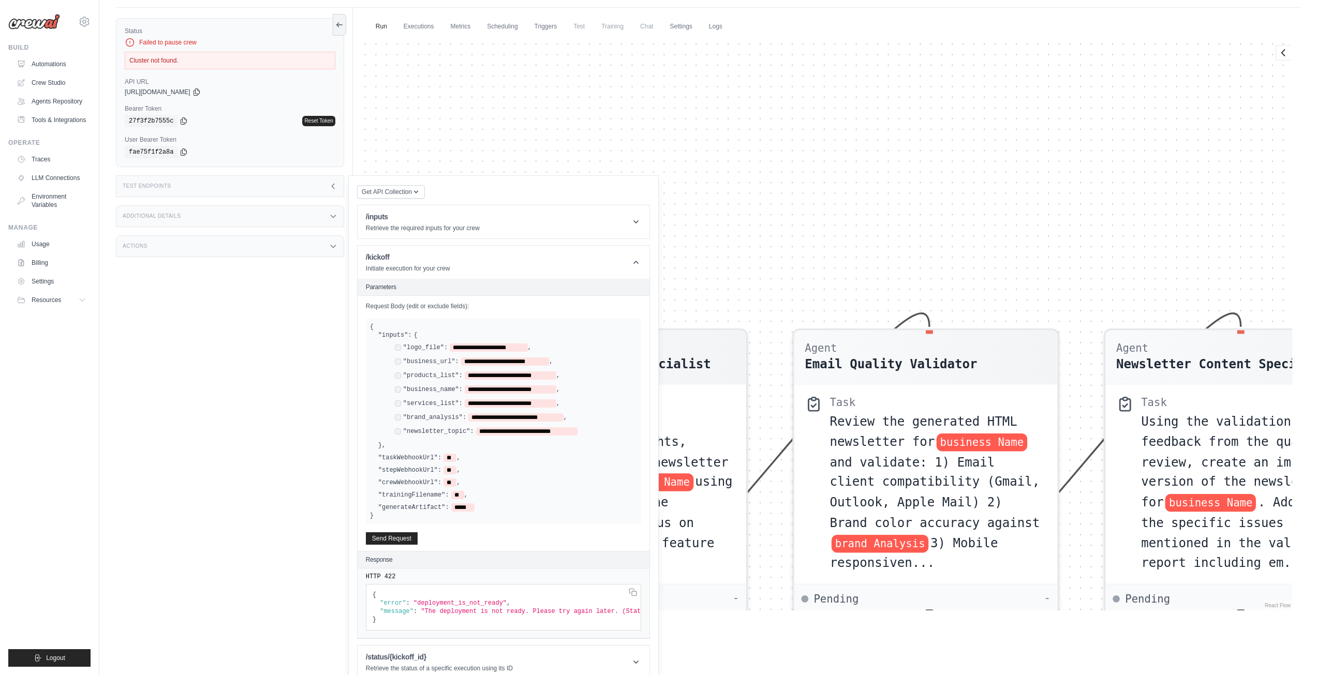
scroll to position [80, 0]
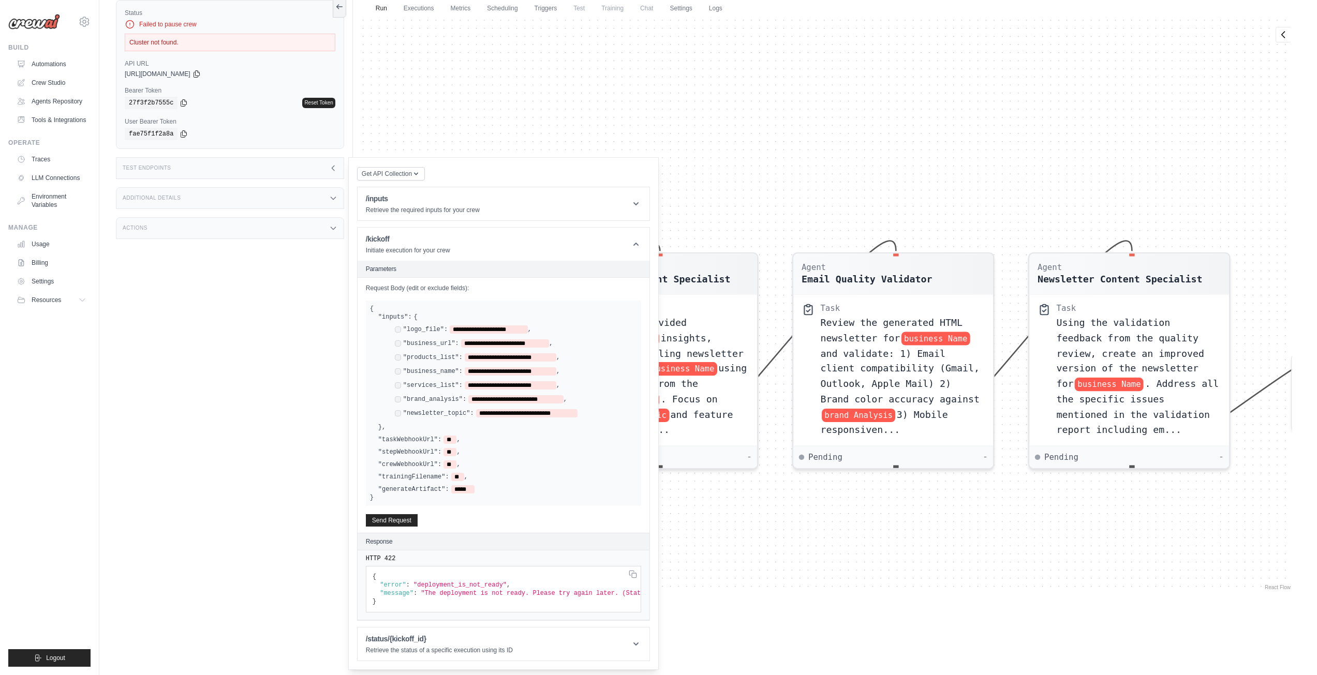
click at [124, 334] on div "Status Failed to pause crew Cluster not found. API URL copied https://newslette…" at bounding box center [234, 327] width 237 height 675
click at [233, 168] on div "Test Endpoints" at bounding box center [230, 168] width 228 height 22
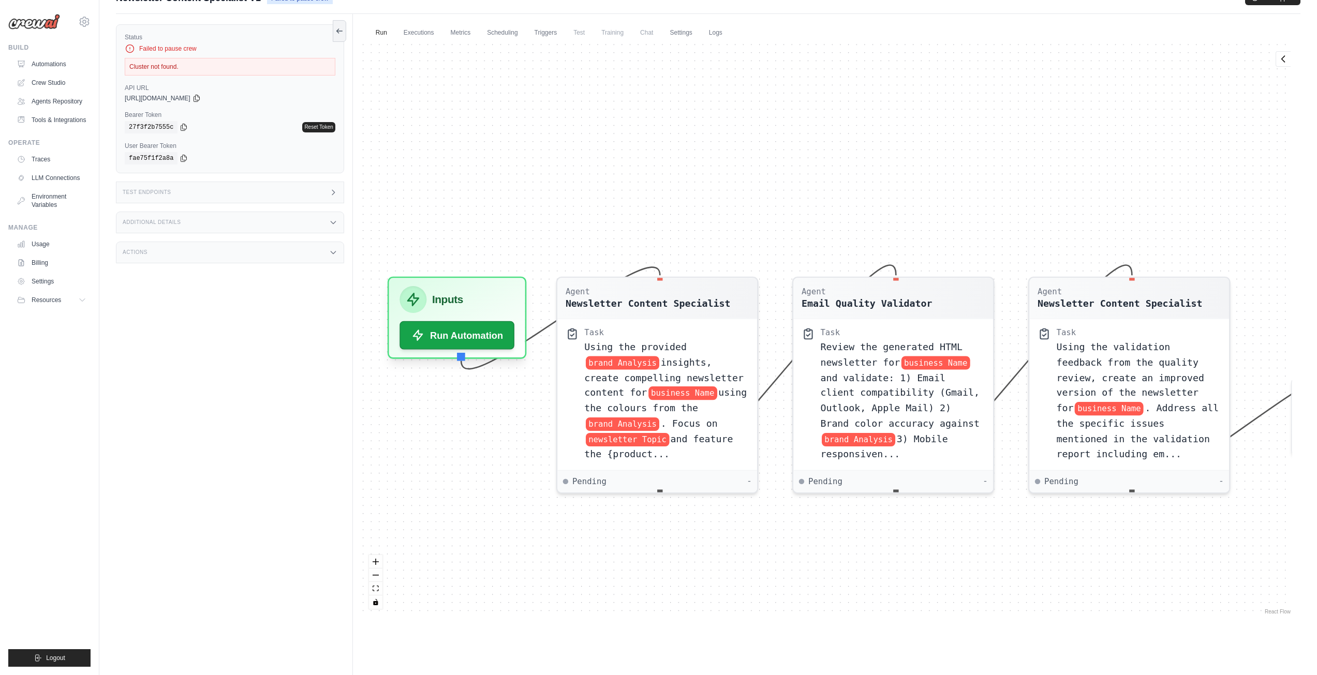
scroll to position [0, 0]
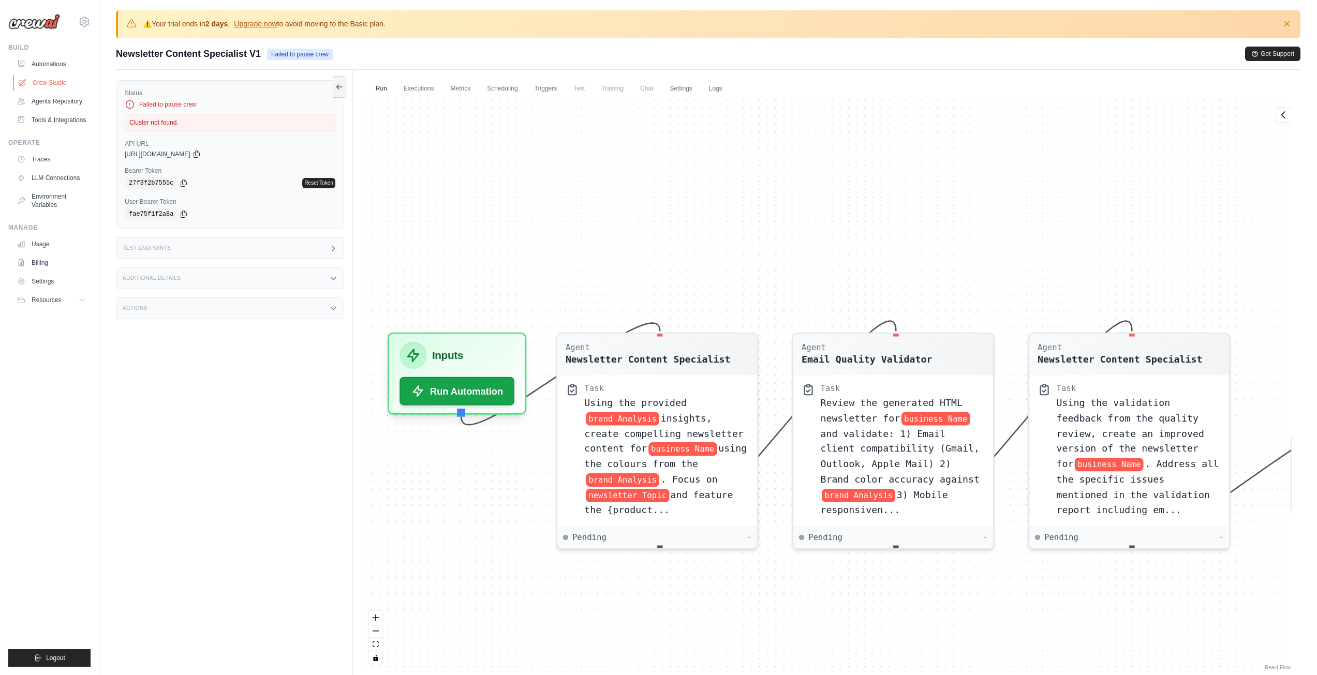
click at [56, 75] on link "Crew Studio" at bounding box center [52, 83] width 78 height 17
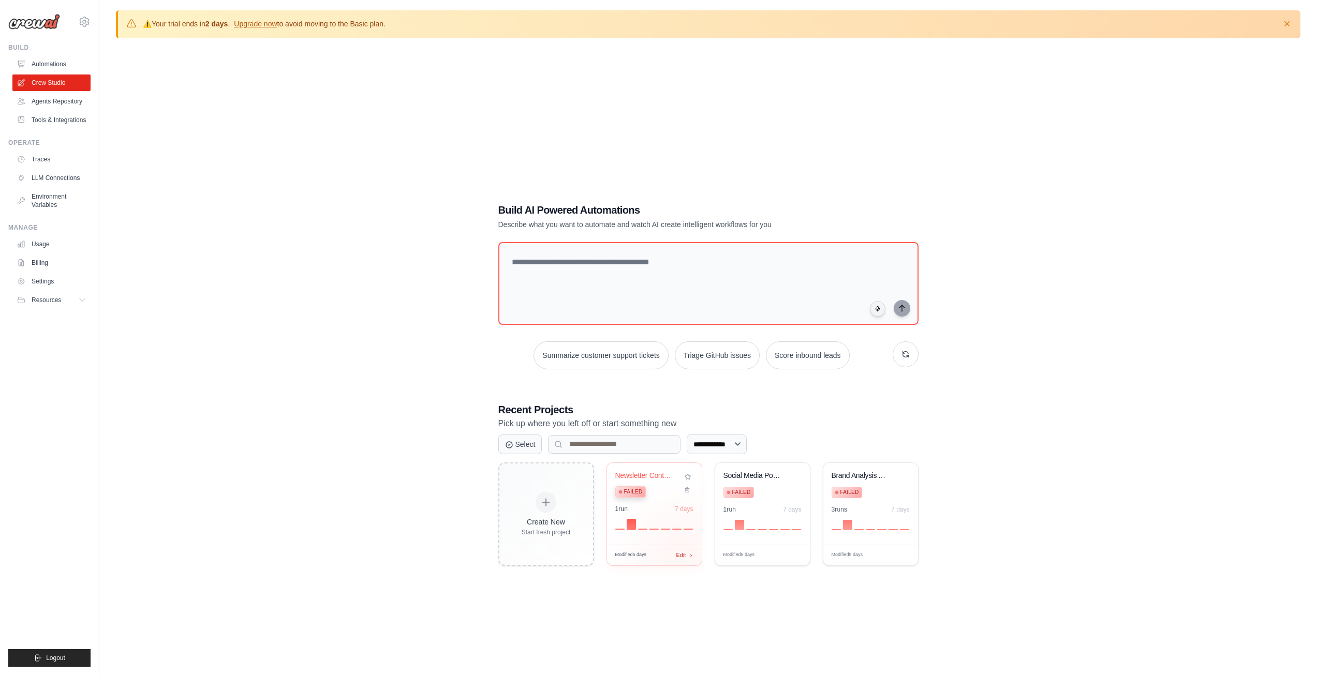
click at [682, 553] on span "Edit" at bounding box center [681, 555] width 10 height 9
click at [124, 132] on div "**********" at bounding box center [708, 384] width 1184 height 675
click at [84, 17] on icon at bounding box center [84, 22] width 12 height 12
click at [45, 71] on link "Automations" at bounding box center [52, 64] width 78 height 17
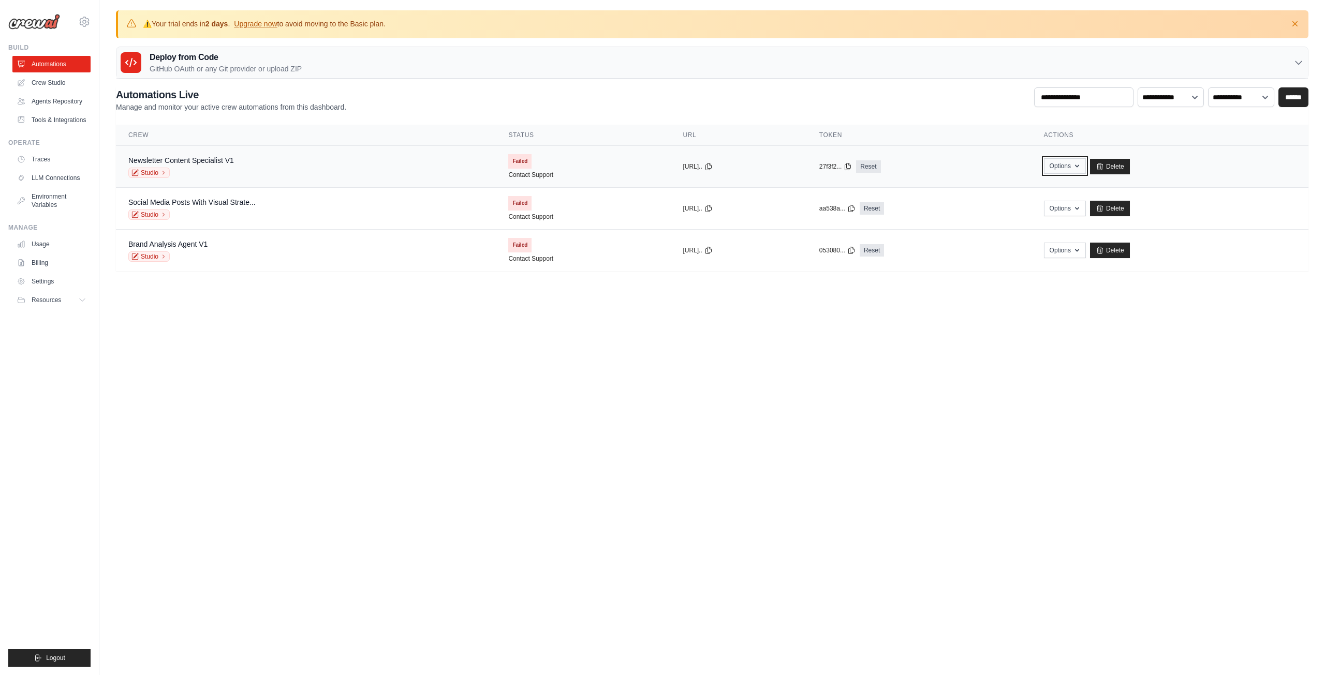
click at [1081, 164] on button "Options" at bounding box center [1065, 166] width 42 height 16
click at [1307, 67] on div "Deploy from Code GitHub OAuth or any Git provider or upload ZIP GitHub OAuth An…" at bounding box center [712, 63] width 1192 height 33
click at [1301, 66] on icon at bounding box center [1298, 62] width 10 height 10
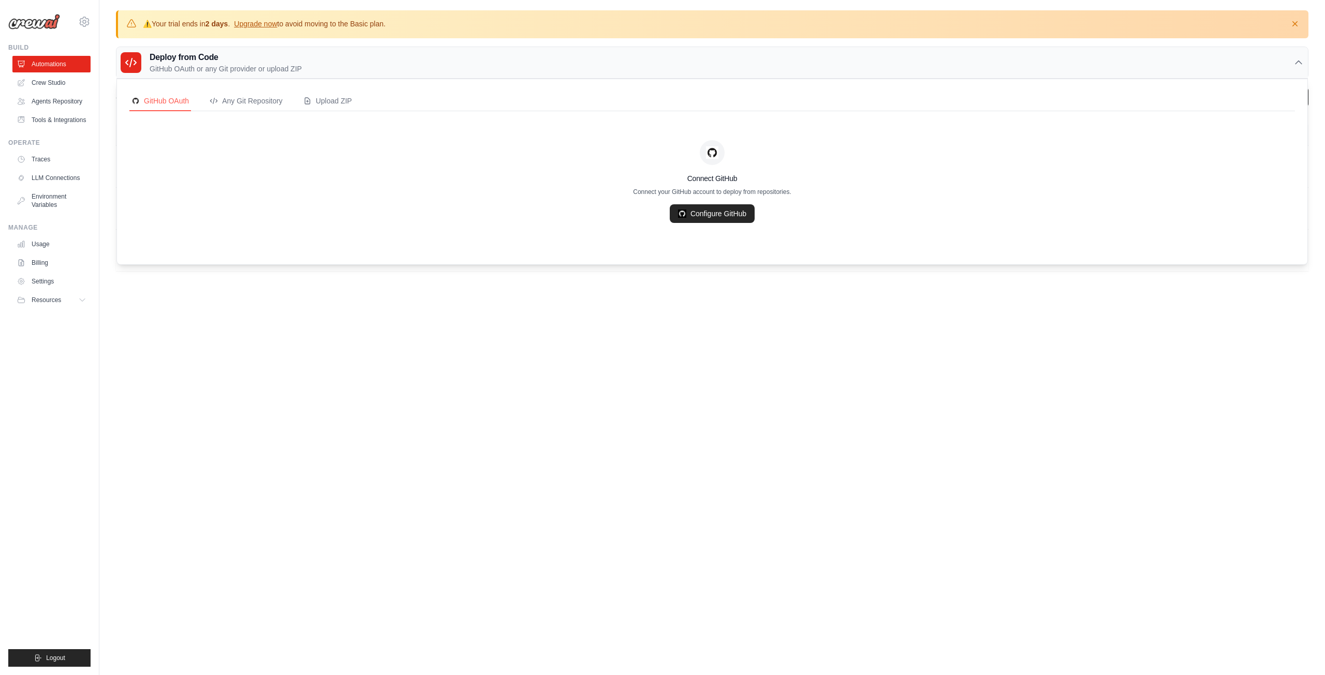
click at [1301, 66] on icon at bounding box center [1298, 62] width 10 height 10
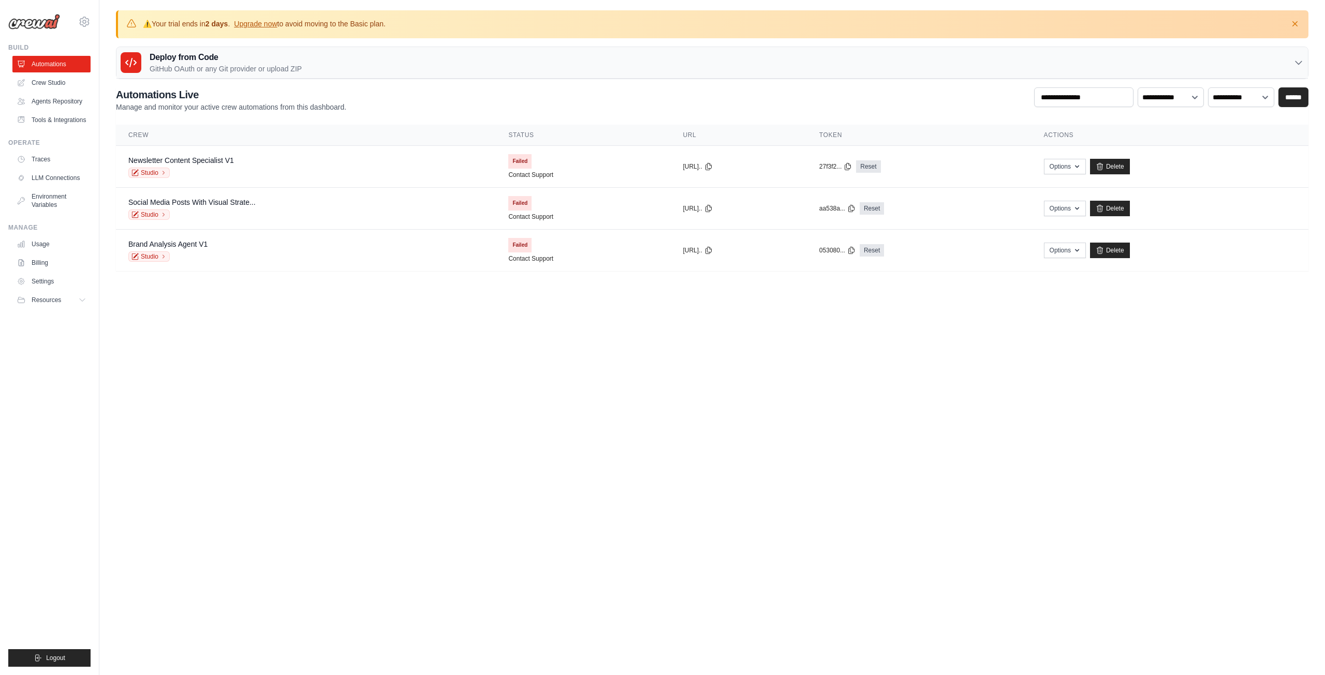
click at [304, 381] on body "dorza.app@gmail.com Settings Build Automations" at bounding box center [662, 337] width 1325 height 675
click at [880, 165] on link "Reset" at bounding box center [868, 166] width 24 height 12
click at [760, 169] on div "copied https://newslett..." at bounding box center [737, 166] width 111 height 8
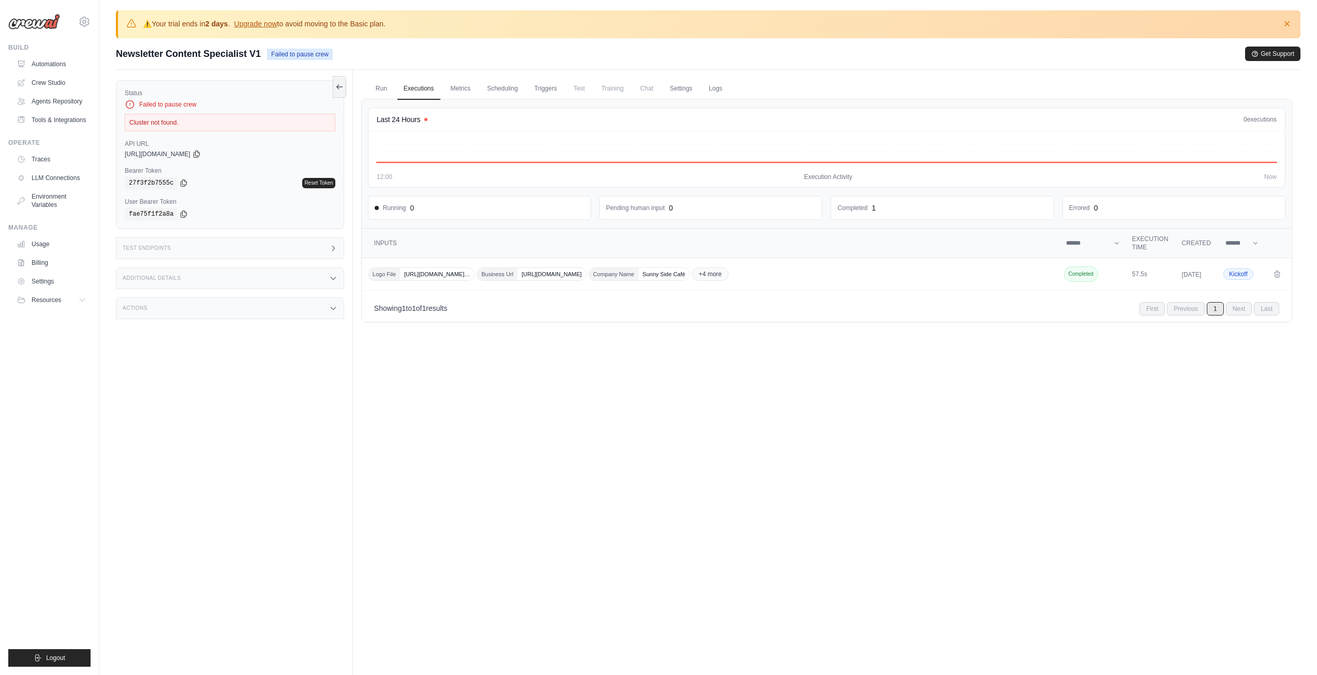
click at [319, 183] on link "Reset Token" at bounding box center [318, 183] width 33 height 10
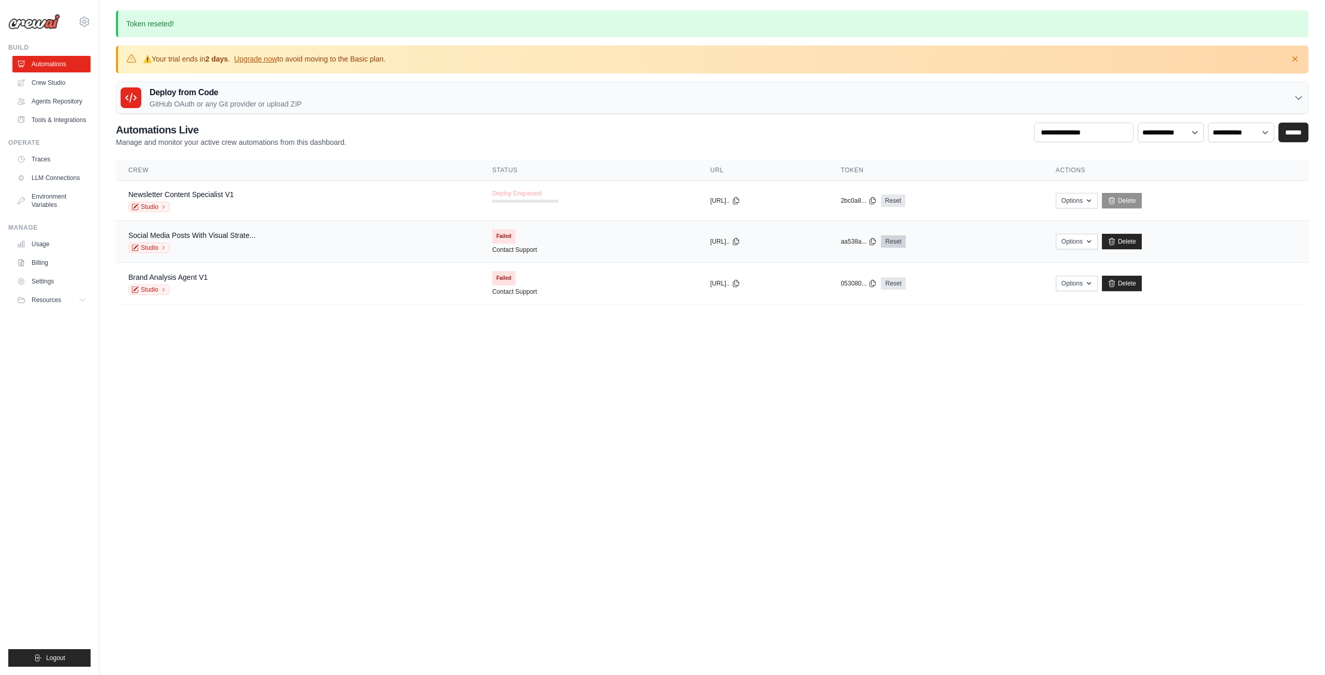
click at [905, 242] on link "Reset" at bounding box center [893, 241] width 24 height 12
click at [905, 283] on link "Reset" at bounding box center [893, 283] width 24 height 12
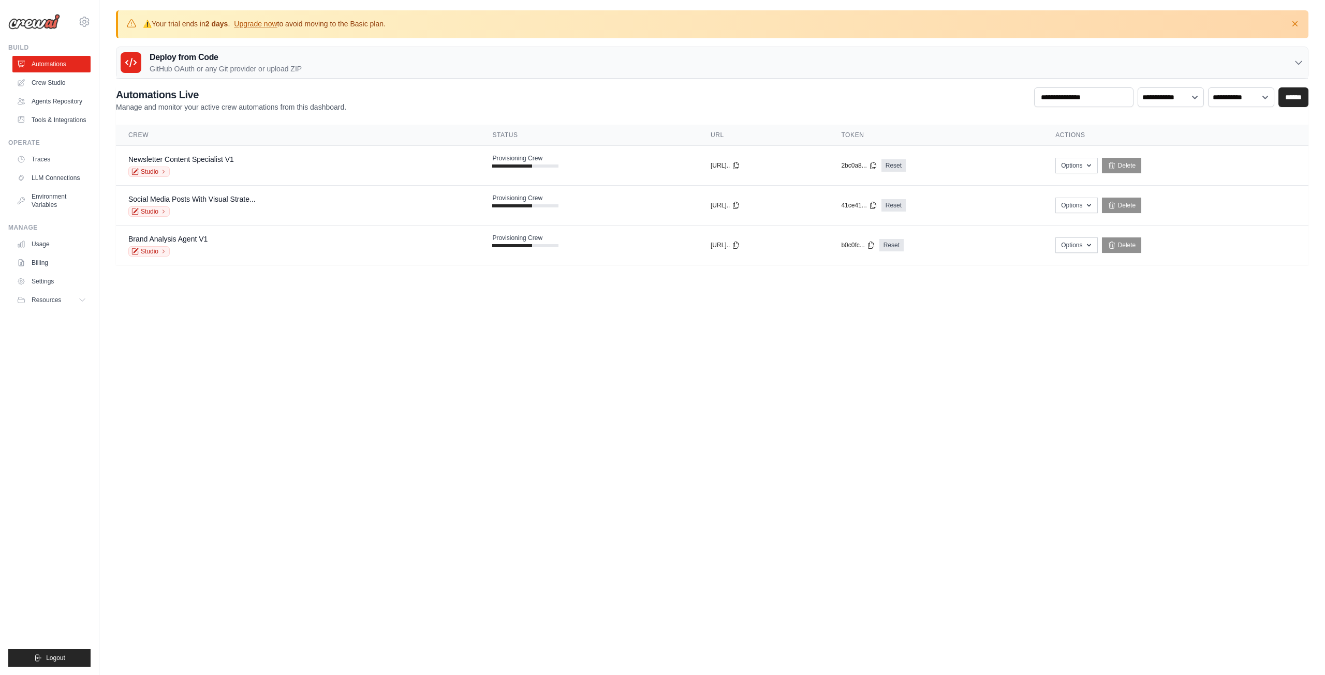
click at [525, 89] on div "**********" at bounding box center [712, 99] width 1192 height 25
click at [481, 324] on body "[DOMAIN_NAME][EMAIL_ADDRESS][DOMAIN_NAME] Settings Build Automations" at bounding box center [662, 337] width 1325 height 675
click at [1089, 176] on td "Options Export React JSX Component Export React TSX Component Export MCP Server…" at bounding box center [1175, 166] width 265 height 40
click at [1092, 173] on td "Options Export React JSX Component Export React TSX Component Export MCP Server…" at bounding box center [1175, 166] width 265 height 40
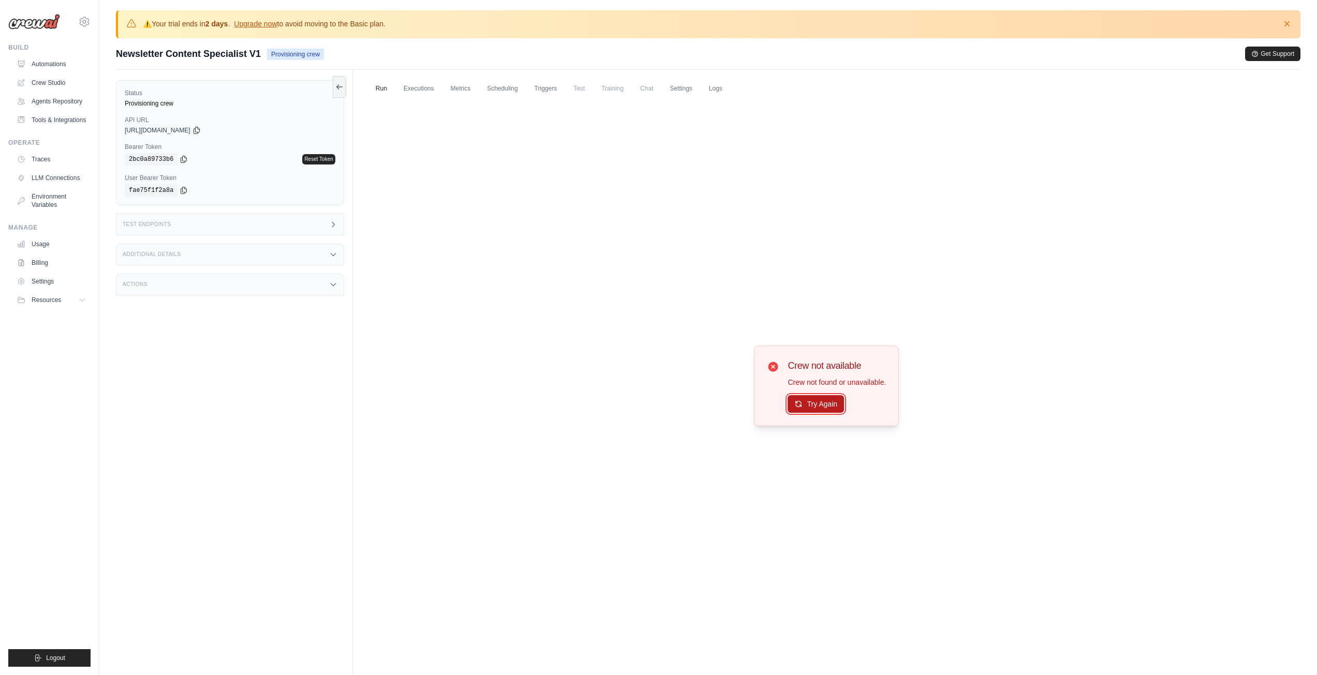
click at [823, 409] on button "Try Again" at bounding box center [815, 404] width 56 height 18
click at [150, 103] on div "Provisioning crew" at bounding box center [230, 103] width 211 height 8
copy div "Provisioning crew"
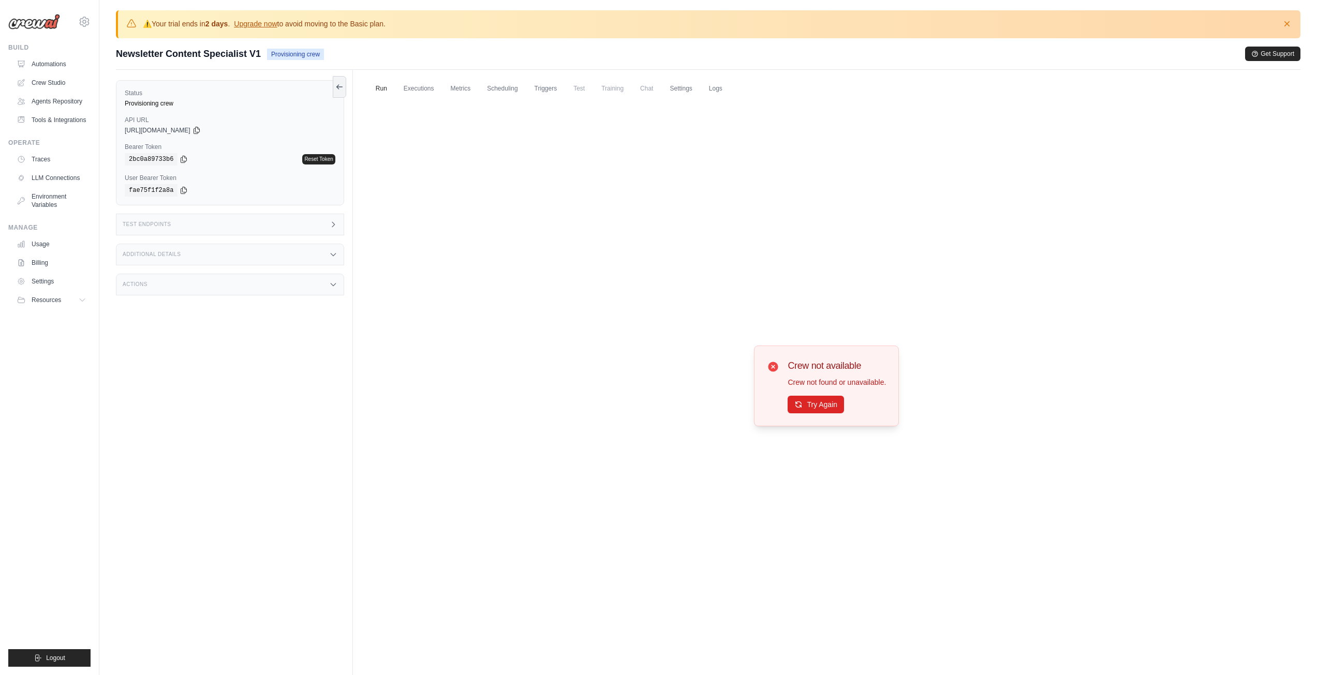
click at [164, 112] on div "Status Provisioning crew API URL copied https://newsletter-content-specialist-v…" at bounding box center [230, 142] width 228 height 125
click at [37, 70] on link "Automations" at bounding box center [52, 64] width 78 height 17
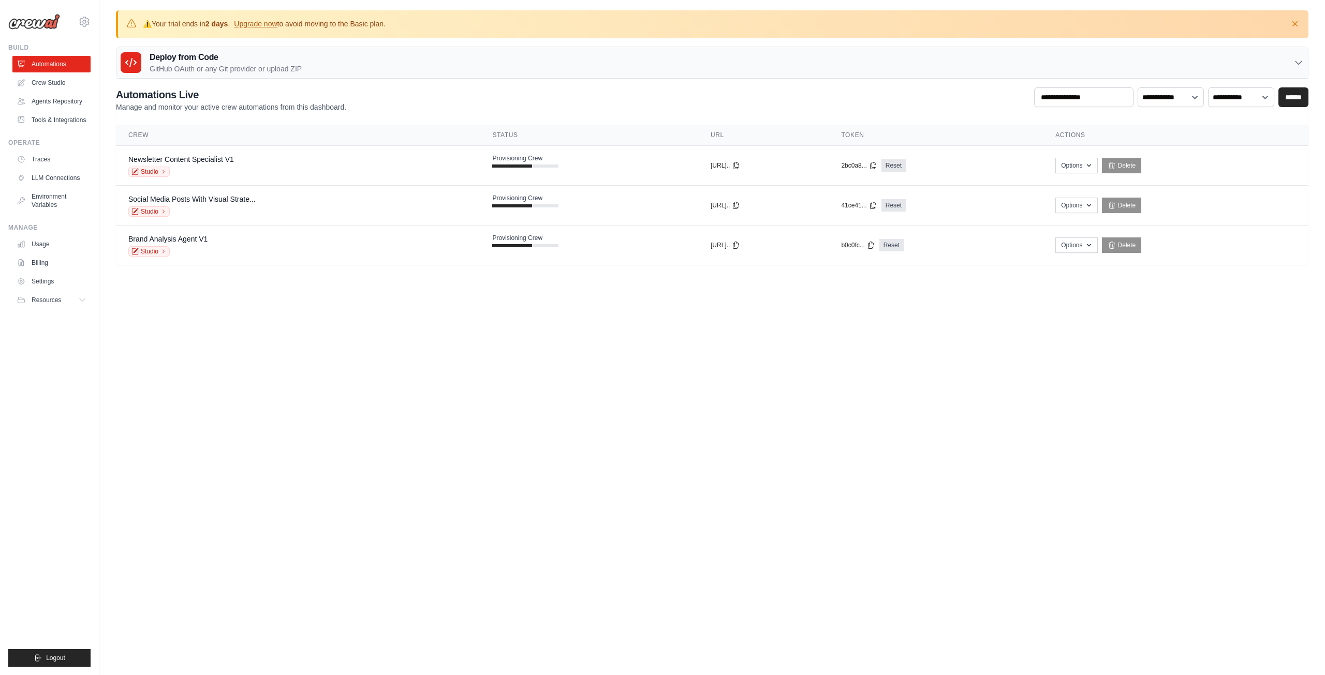
click at [47, 83] on link "Crew Studio" at bounding box center [51, 83] width 78 height 17
click at [785, 75] on div "Deploy from Code GitHub OAuth or any Git provider or upload ZIP" at bounding box center [711, 63] width 1191 height 32
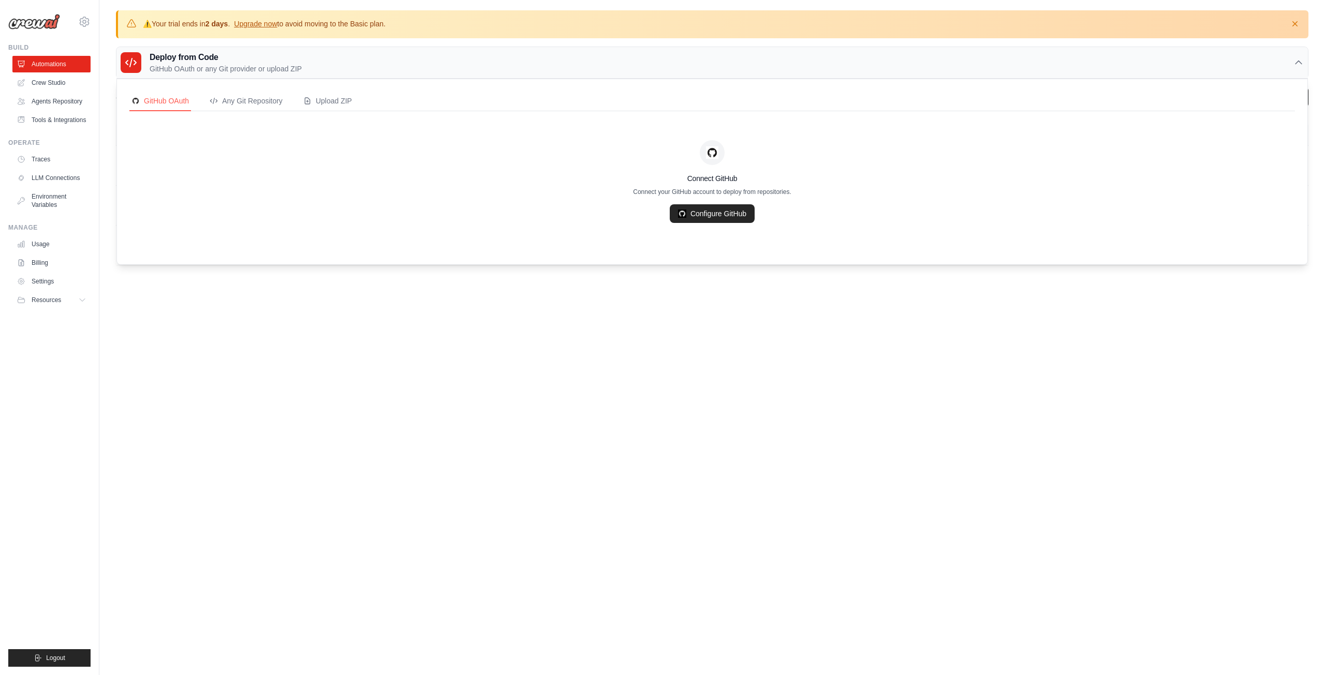
click at [785, 75] on div "Deploy from Code GitHub OAuth or any Git provider or upload ZIP" at bounding box center [711, 63] width 1191 height 32
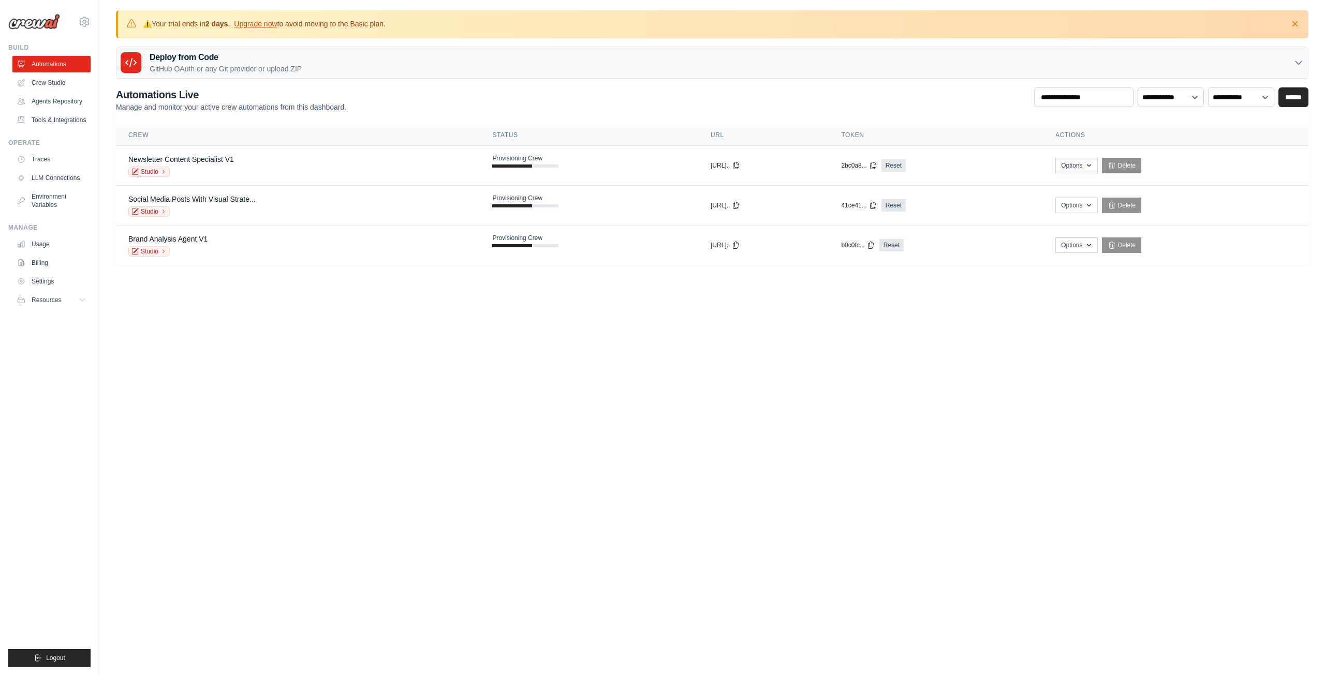
click at [449, 508] on body "dorza.app@gmail.com Settings Build Automations" at bounding box center [662, 337] width 1325 height 675
click at [1092, 164] on button "Options" at bounding box center [1076, 165] width 42 height 16
click at [1093, 160] on button "Options" at bounding box center [1076, 165] width 42 height 16
click at [801, 89] on div "**********" at bounding box center [712, 99] width 1192 height 25
click at [54, 72] on link "Automations" at bounding box center [52, 64] width 78 height 17
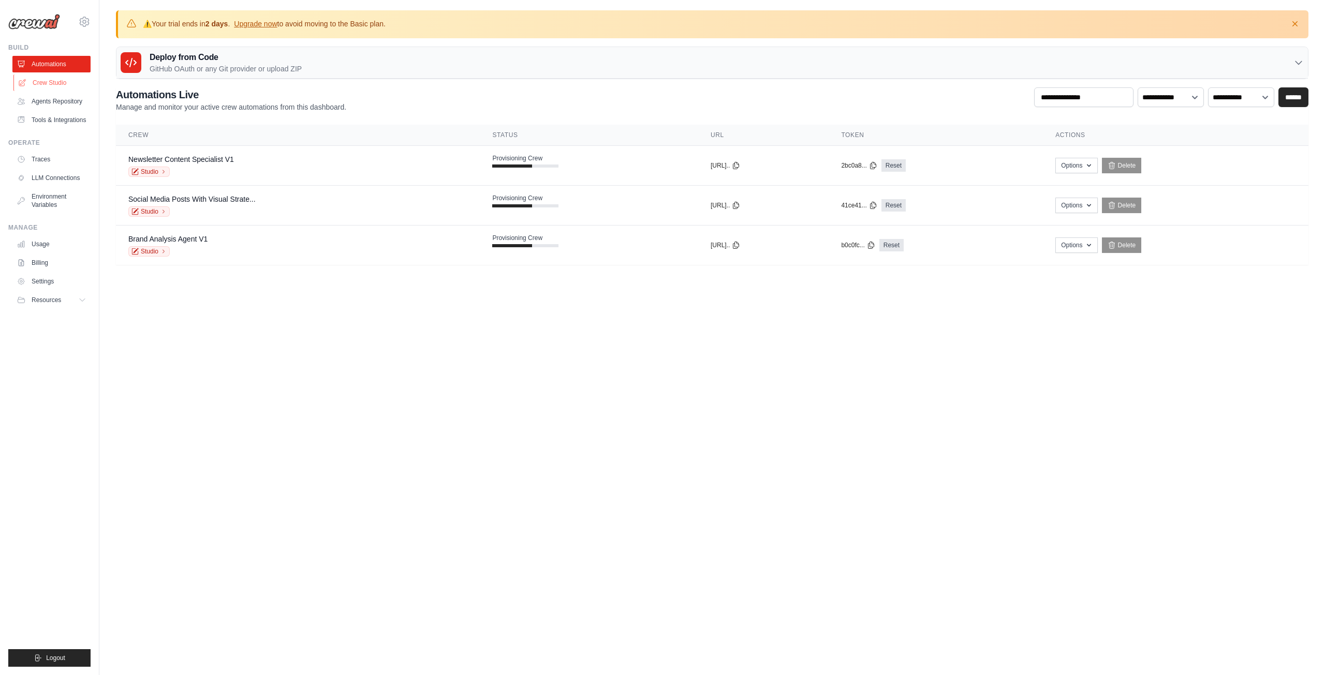
click at [58, 81] on link "Crew Studio" at bounding box center [52, 83] width 78 height 17
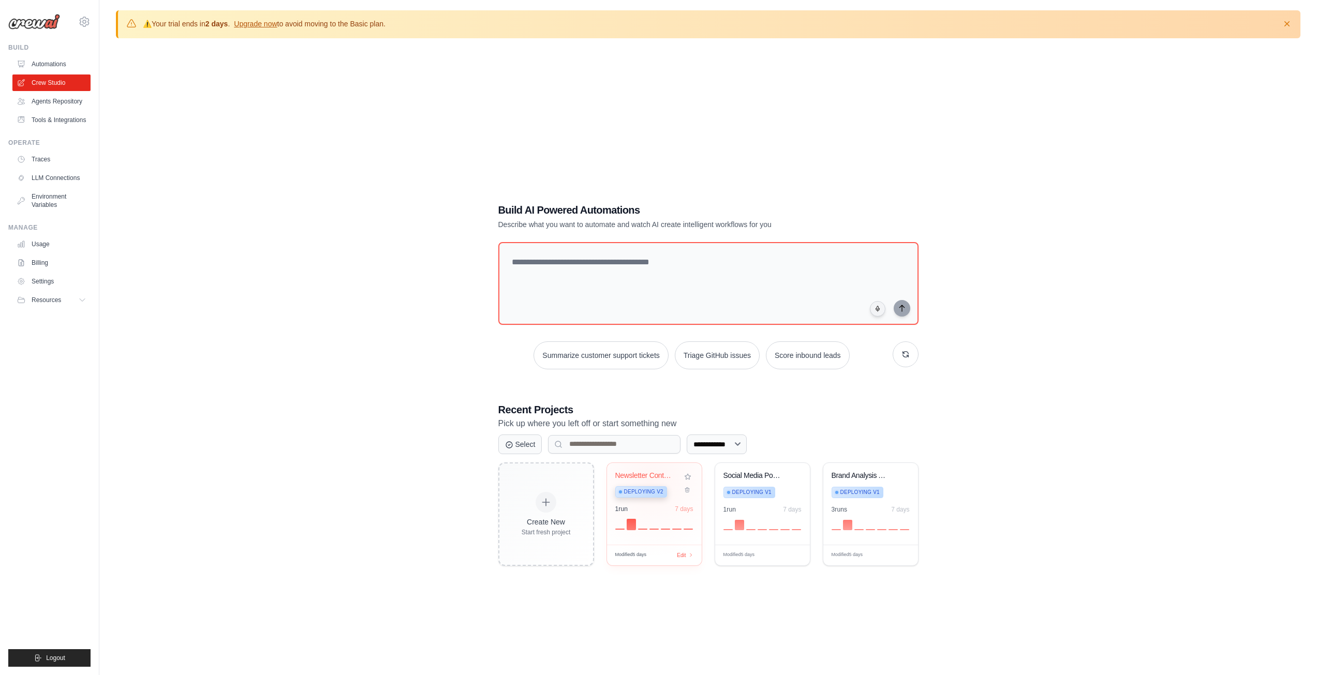
click at [652, 480] on div "Newsletter Content Specialist Deploying v2" at bounding box center [646, 487] width 63 height 32
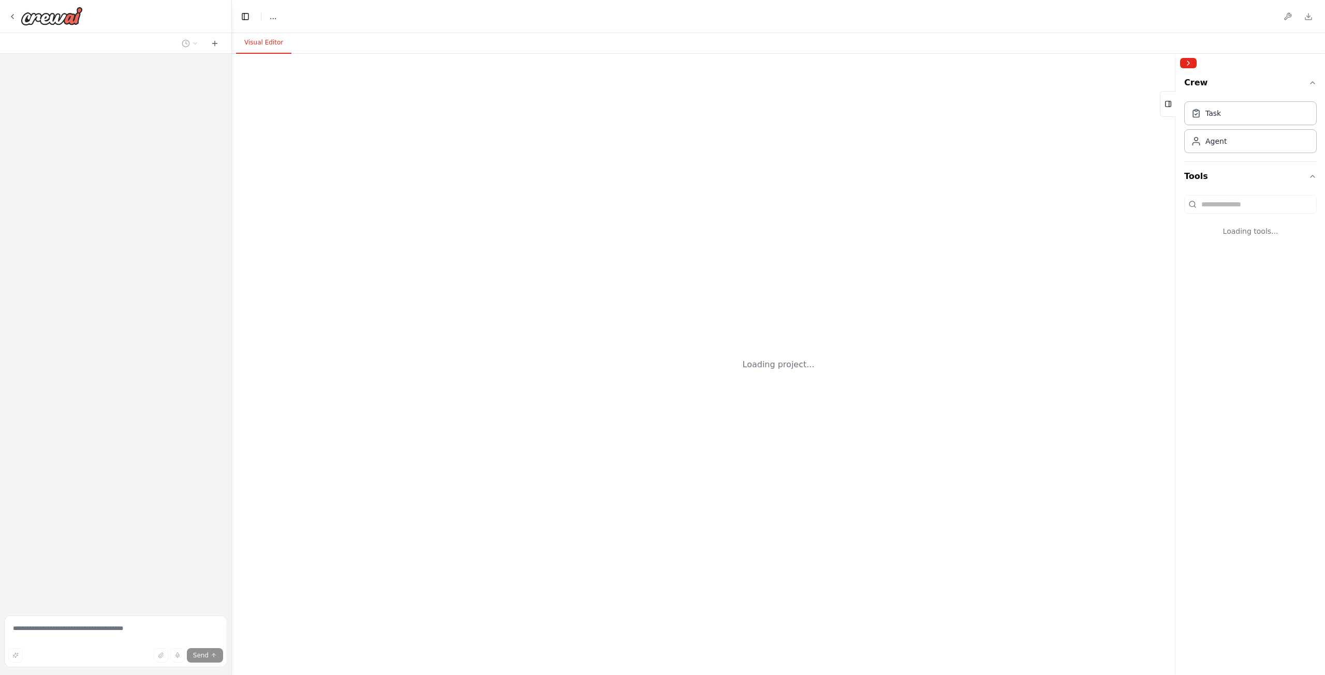
click at [5, 16] on div at bounding box center [115, 16] width 231 height 33
click at [12, 16] on icon at bounding box center [12, 16] width 8 height 8
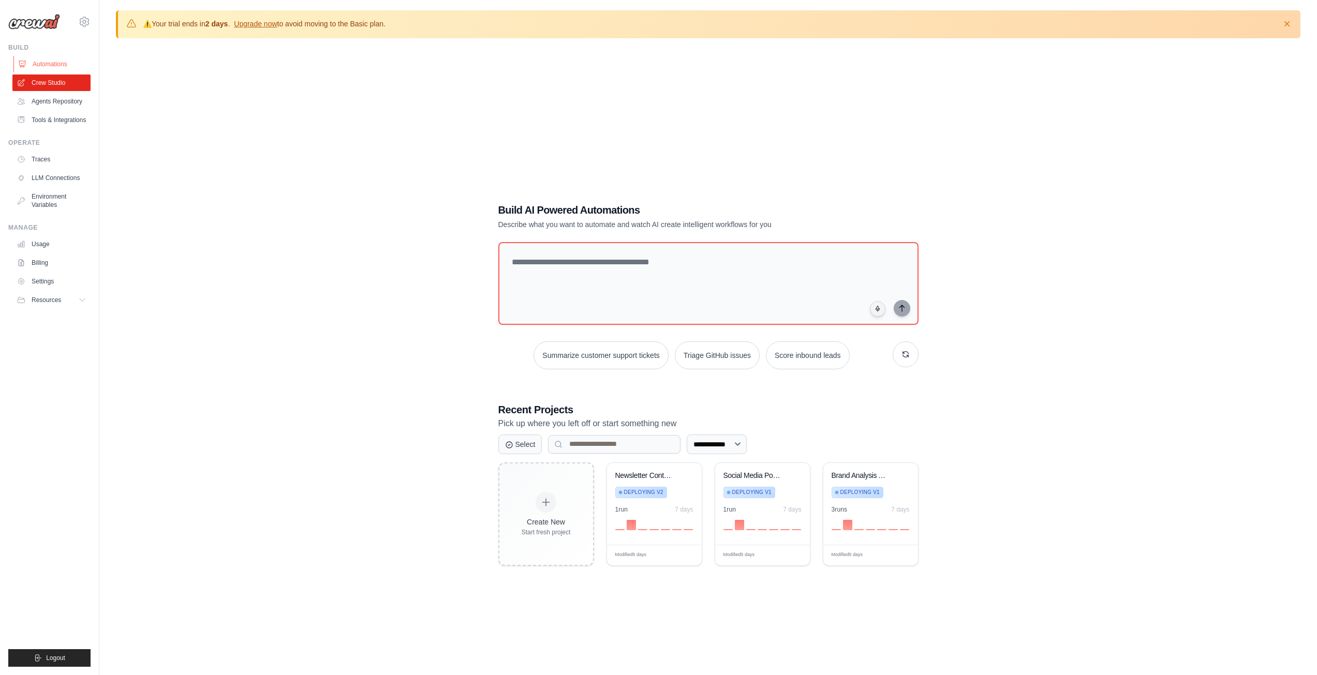
click at [49, 67] on link "Automations" at bounding box center [52, 64] width 78 height 17
